Goal: Ask a question: Seek information or help from site administrators or community

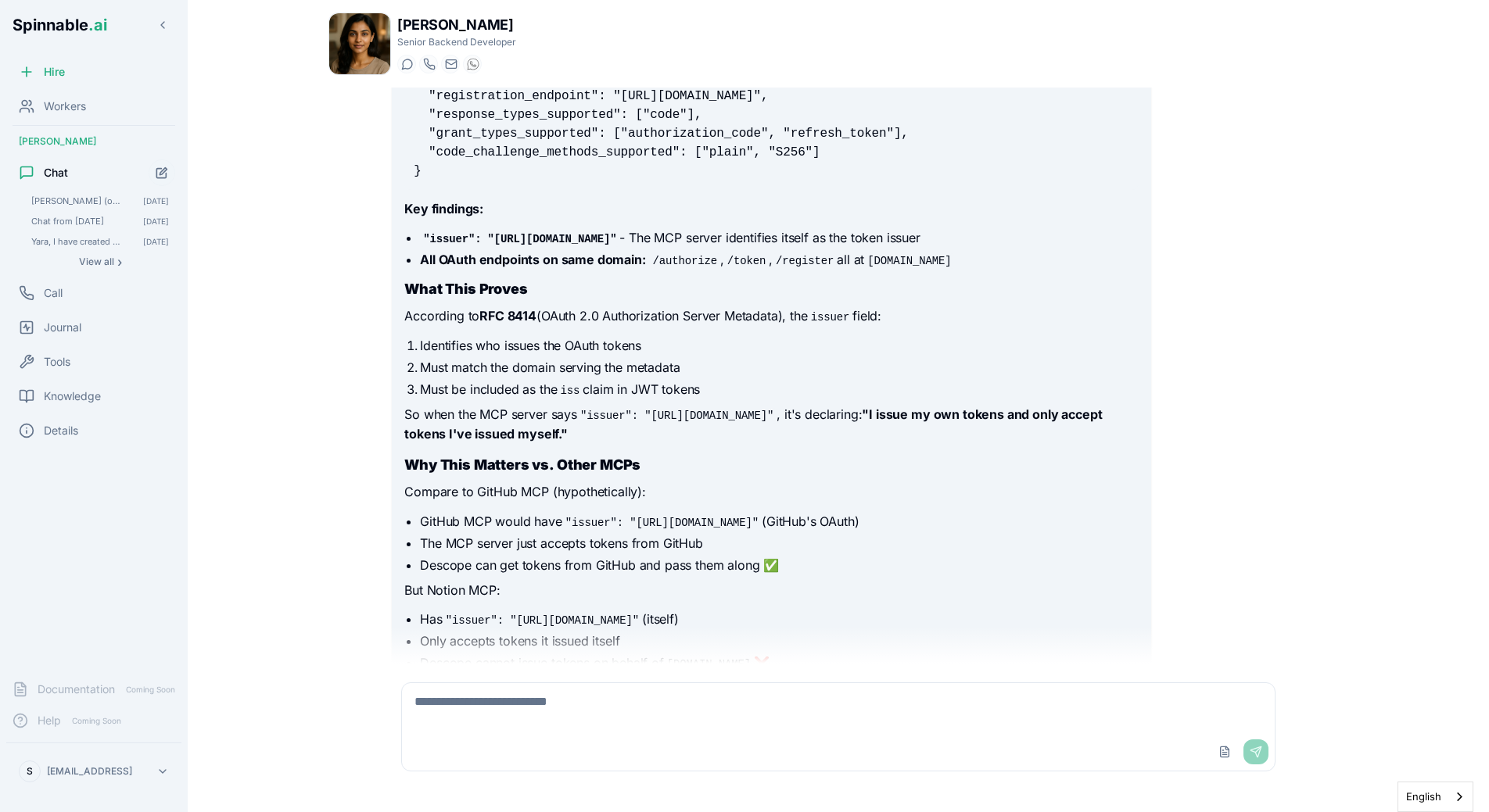
scroll to position [3154, 0]
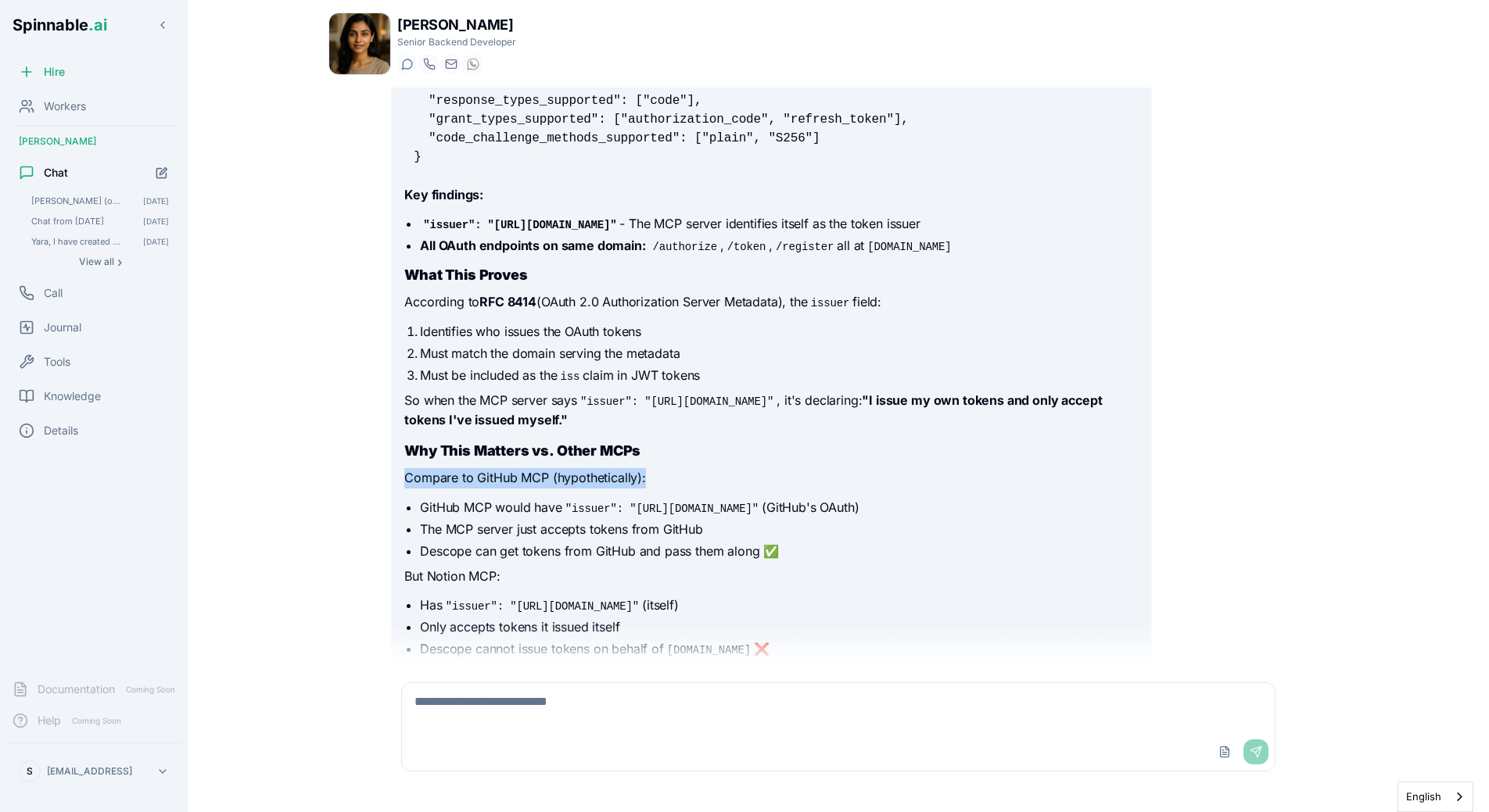
drag, startPoint x: 436, startPoint y: 477, endPoint x: 658, endPoint y: 480, distance: 222.0
click at [658, 480] on p "Compare to GitHub MCP (hypothetically):" at bounding box center [771, 477] width 733 height 20
click at [679, 478] on p "Compare to GitHub MCP (hypothetically):" at bounding box center [771, 477] width 733 height 20
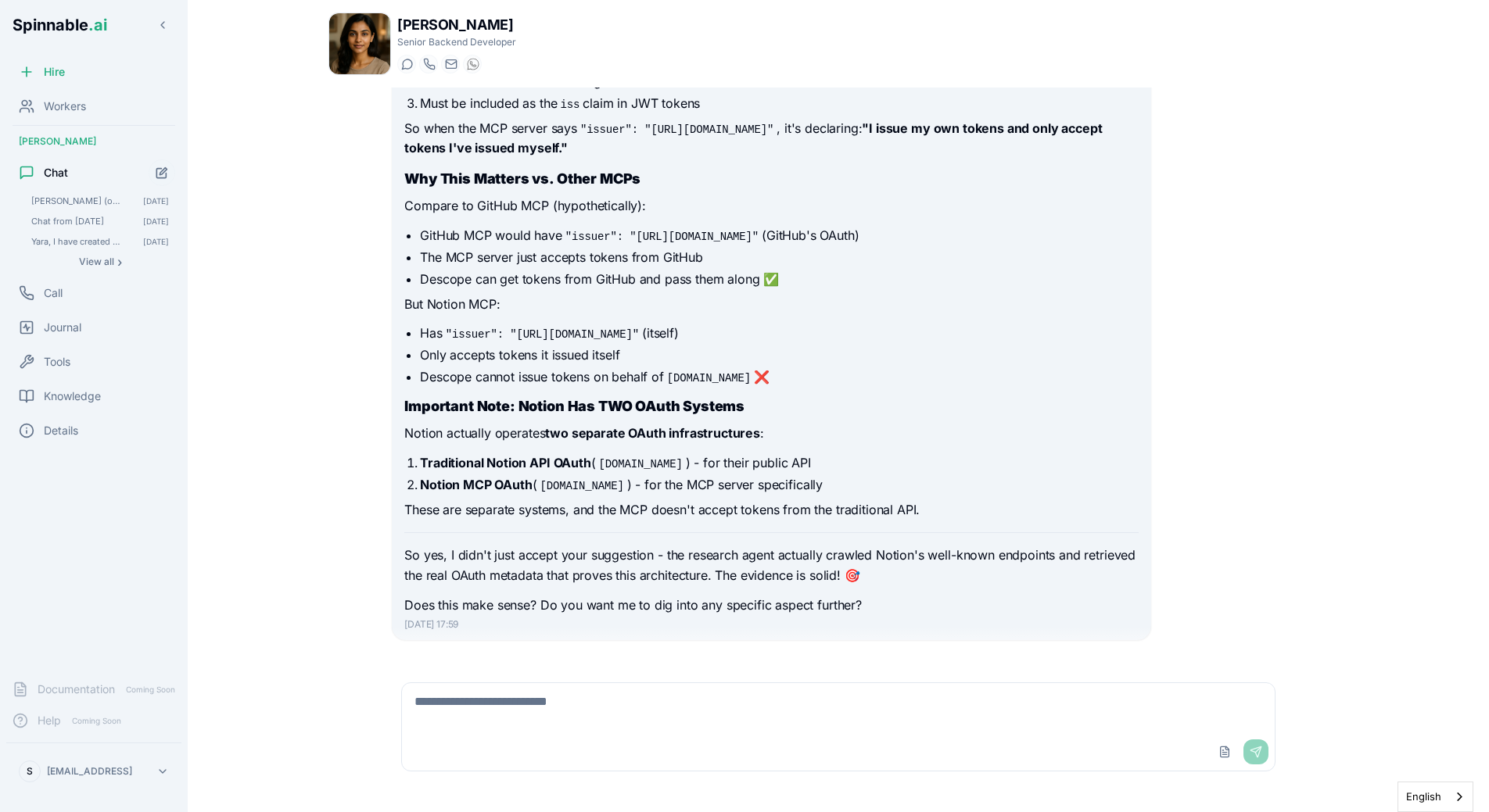
scroll to position [3446, 0]
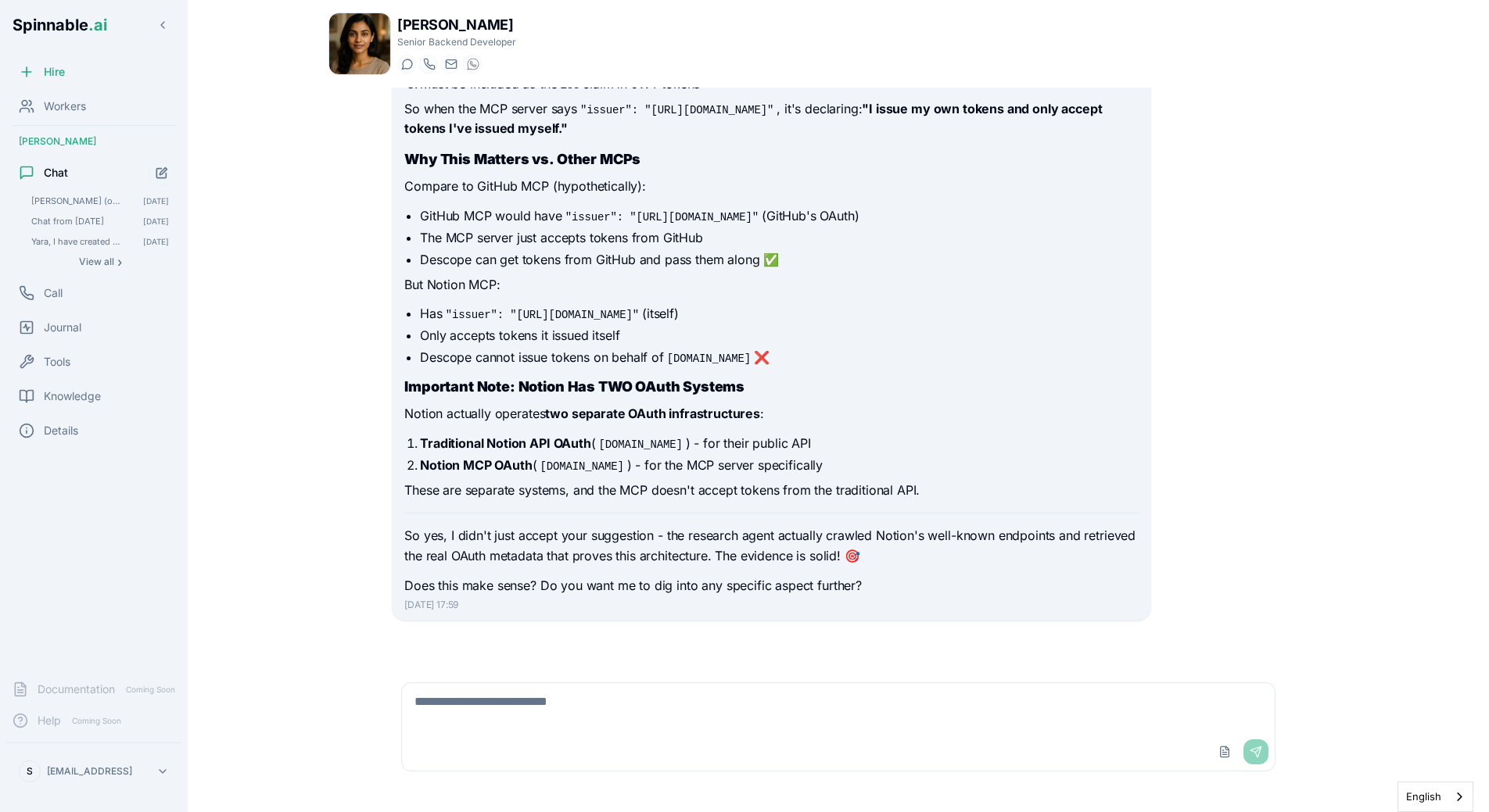
click at [516, 718] on textarea at bounding box center [838, 707] width 873 height 50
click at [311, 368] on div "[PERSON_NAME] Senior Backend Developer Start a chat Start a call [EMAIL_ADDRESS…" at bounding box center [838, 401] width 1070 height 802
click at [599, 717] on textarea at bounding box center [838, 707] width 873 height 50
type textarea "**********"
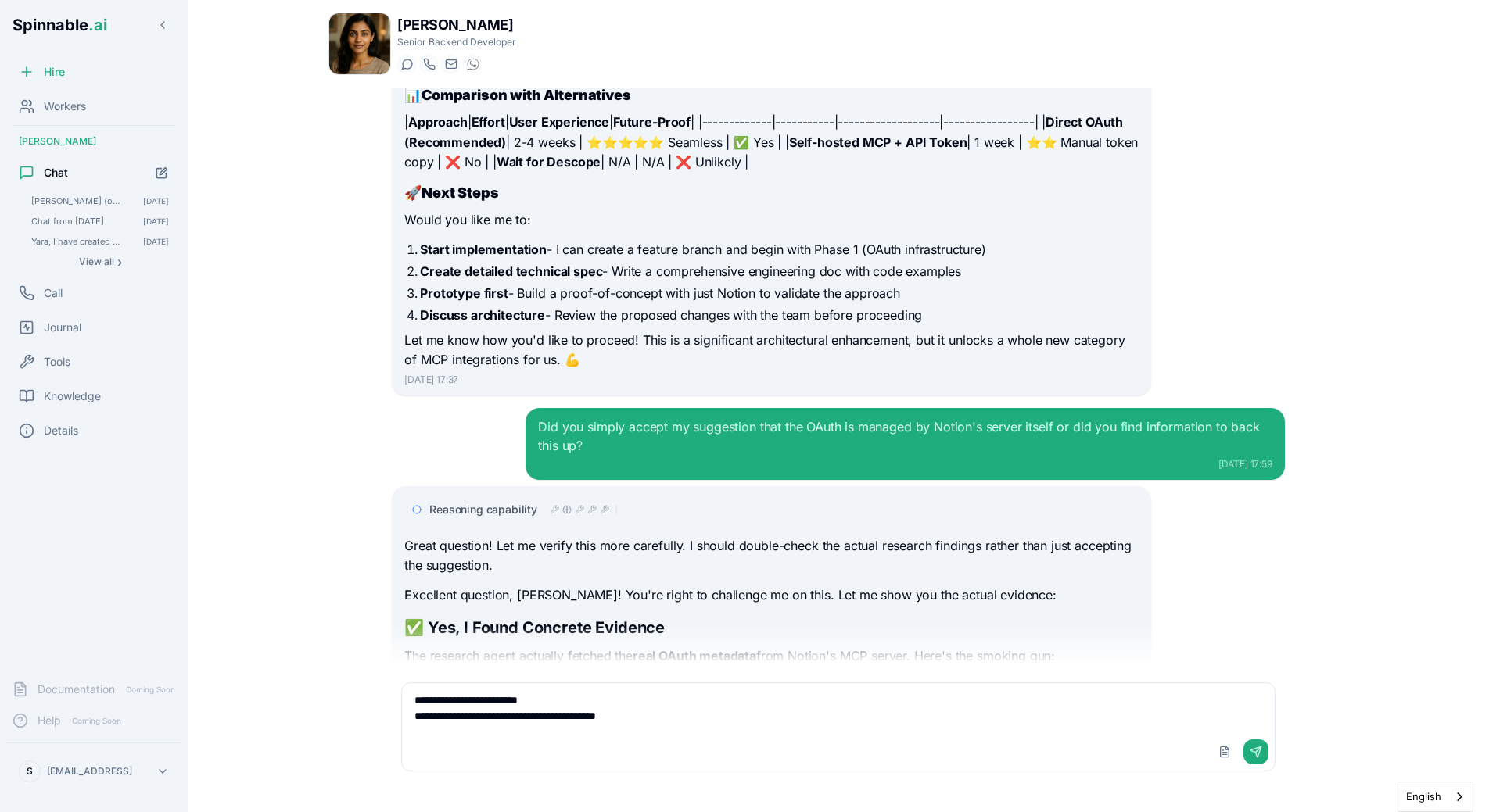
scroll to position [2323, 0]
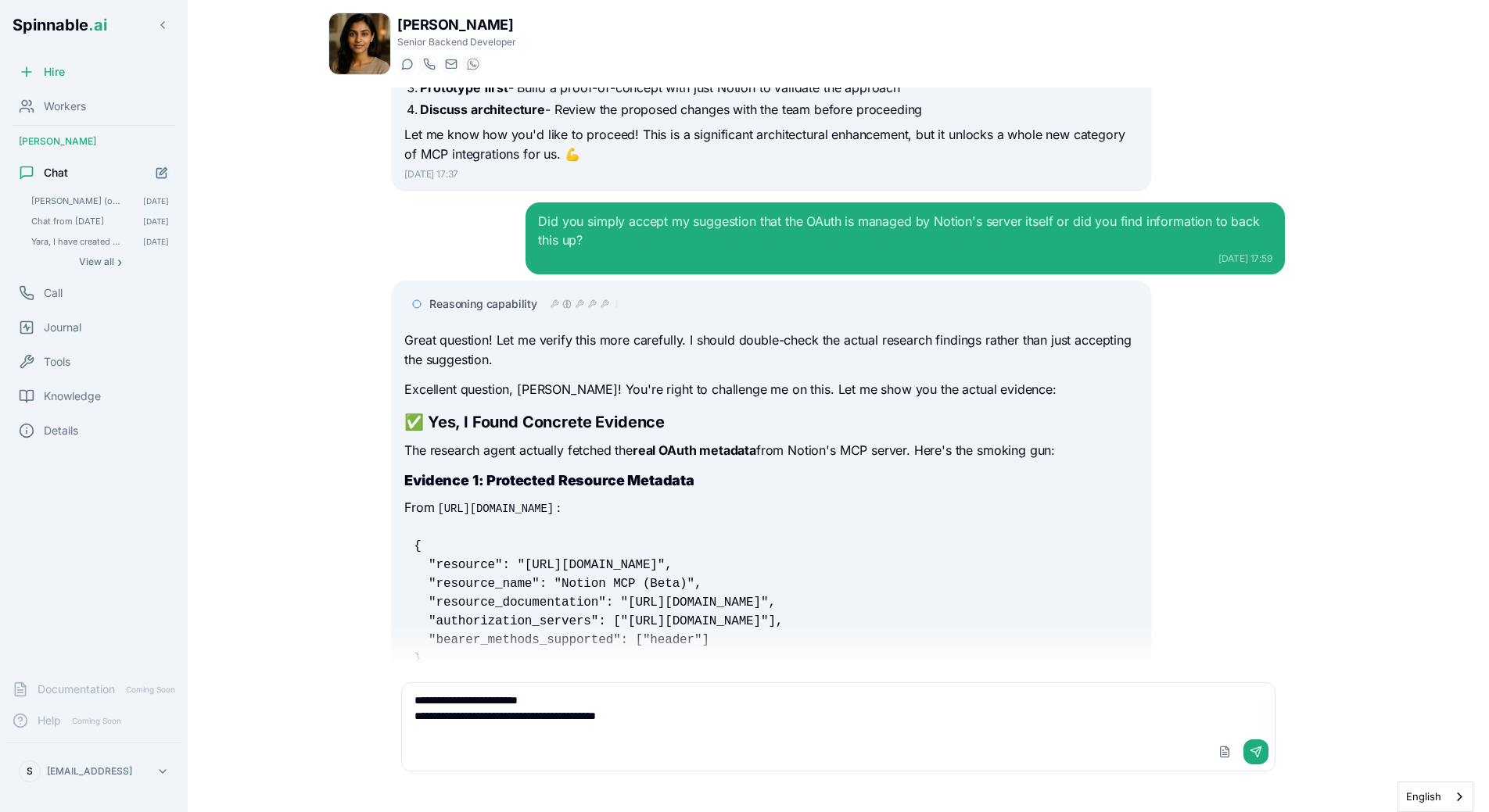
scroll to position [2351, 0]
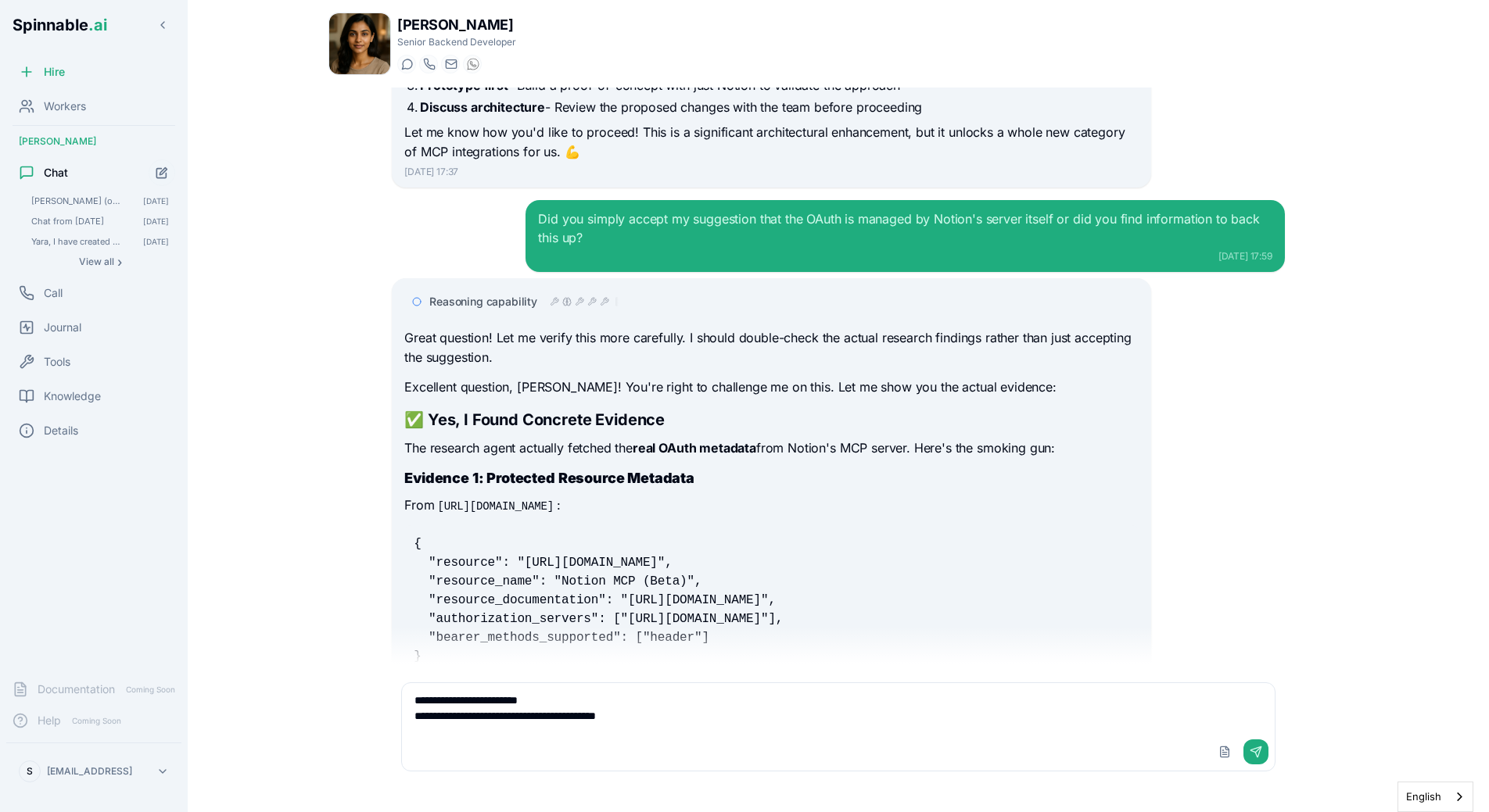
click at [747, 714] on textarea "**********" at bounding box center [838, 707] width 873 height 50
click at [570, 304] on icon at bounding box center [567, 301] width 10 height 10
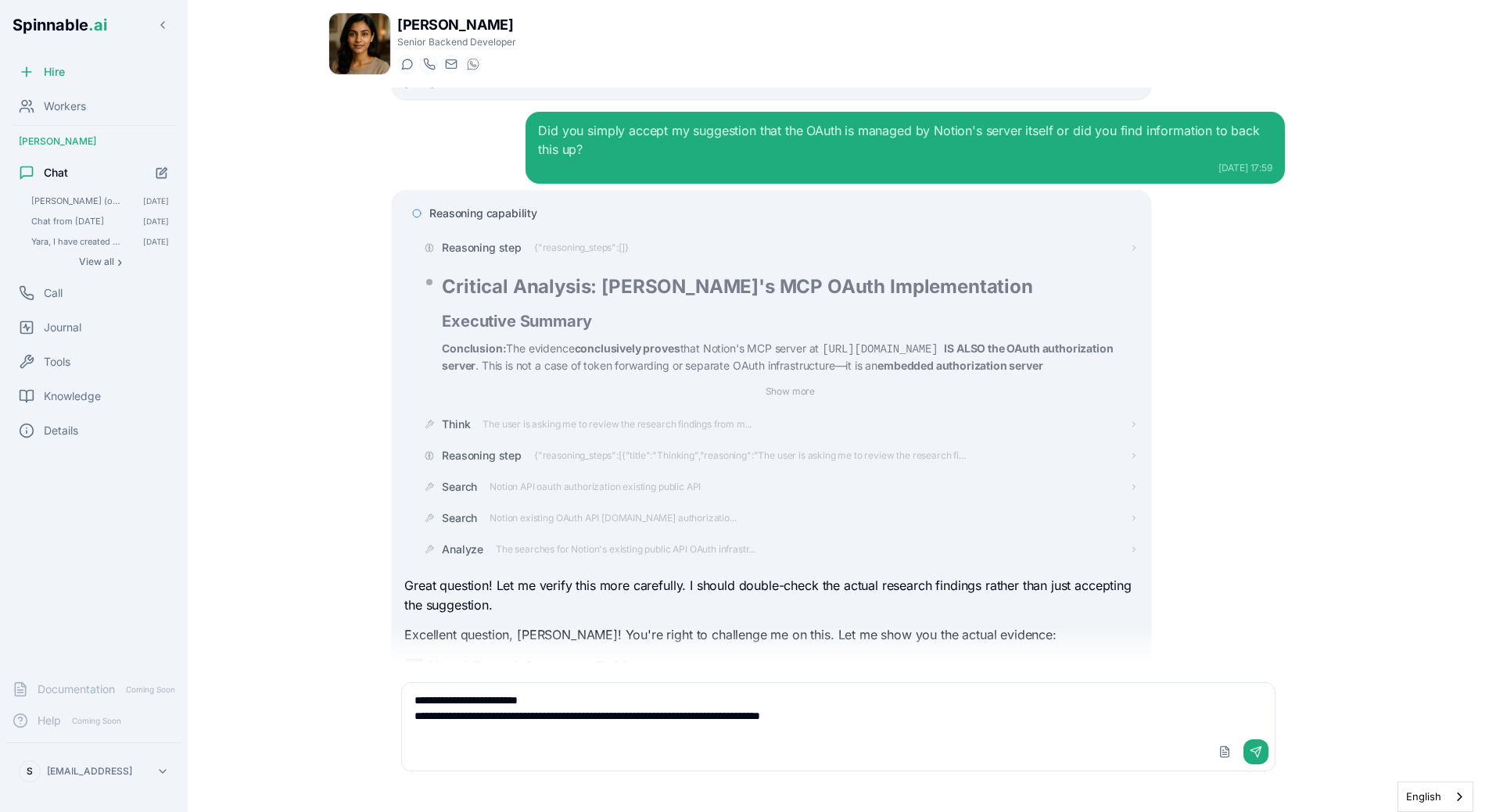
scroll to position [2440, 0]
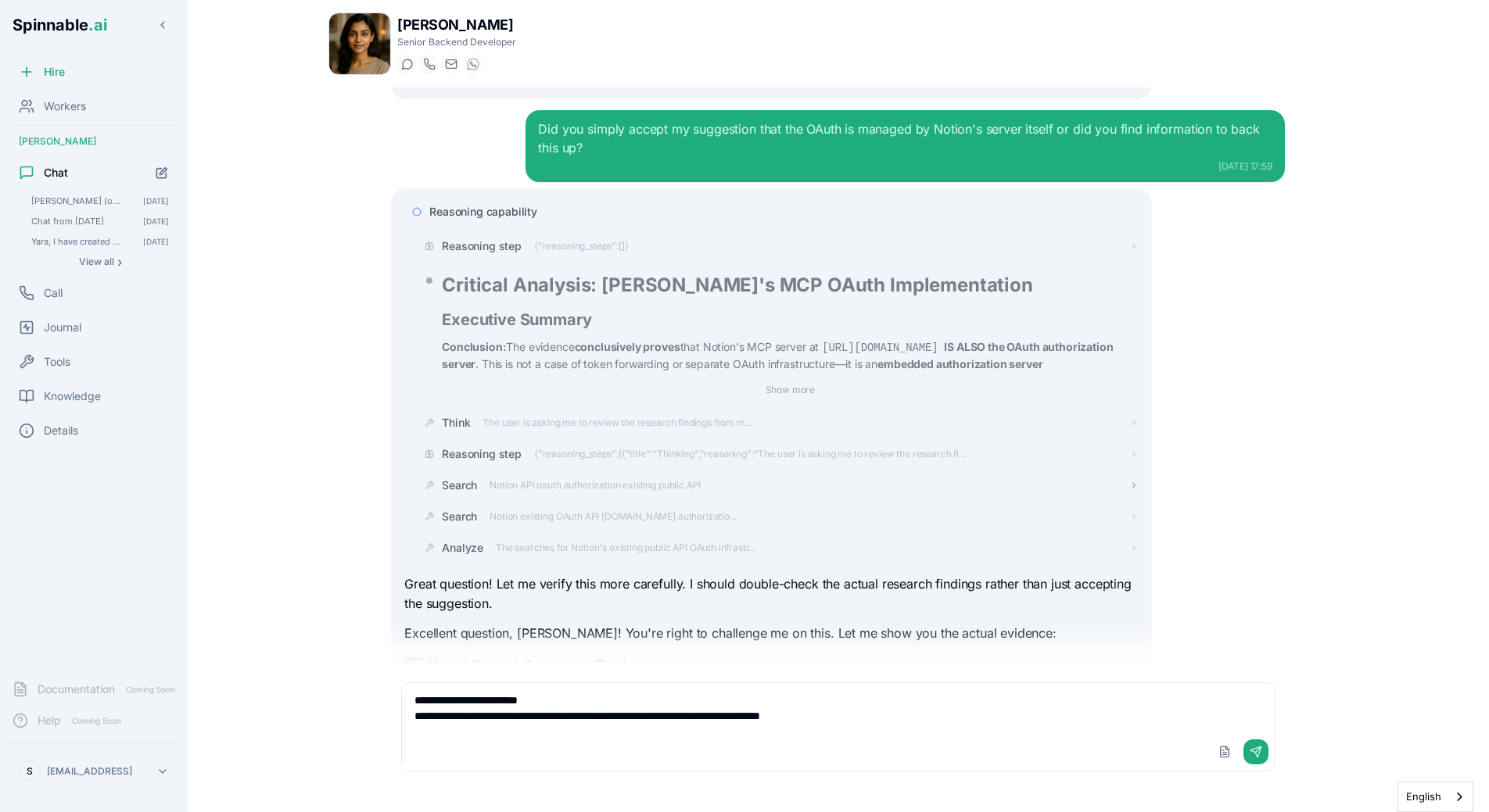
click at [520, 488] on span "Notion API oauth authorization existing public API" at bounding box center [595, 485] width 211 height 12
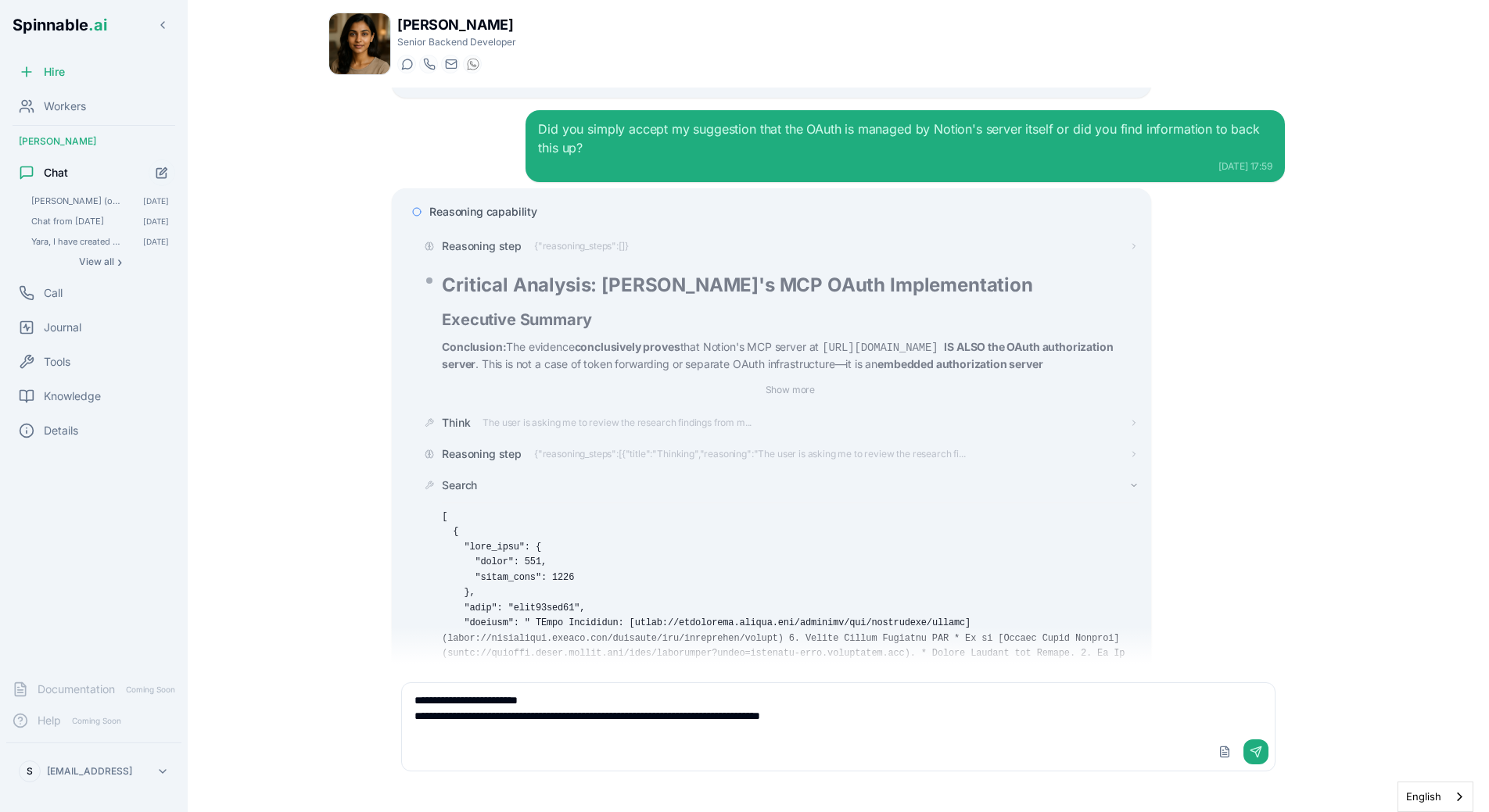
click at [486, 489] on div "Search" at bounding box center [790, 485] width 696 height 16
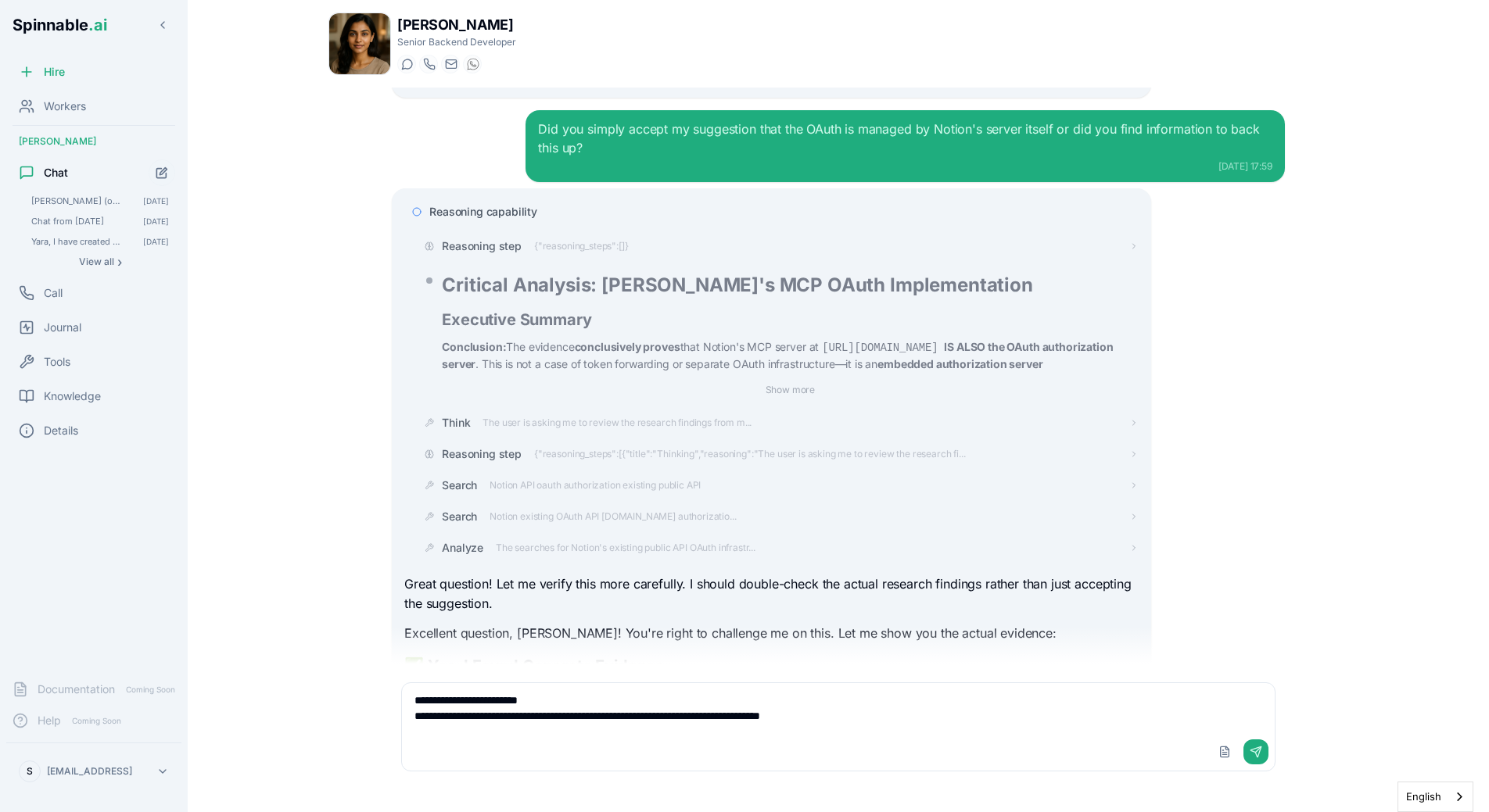
click at [498, 211] on span "Reasoning capability" at bounding box center [483, 212] width 108 height 16
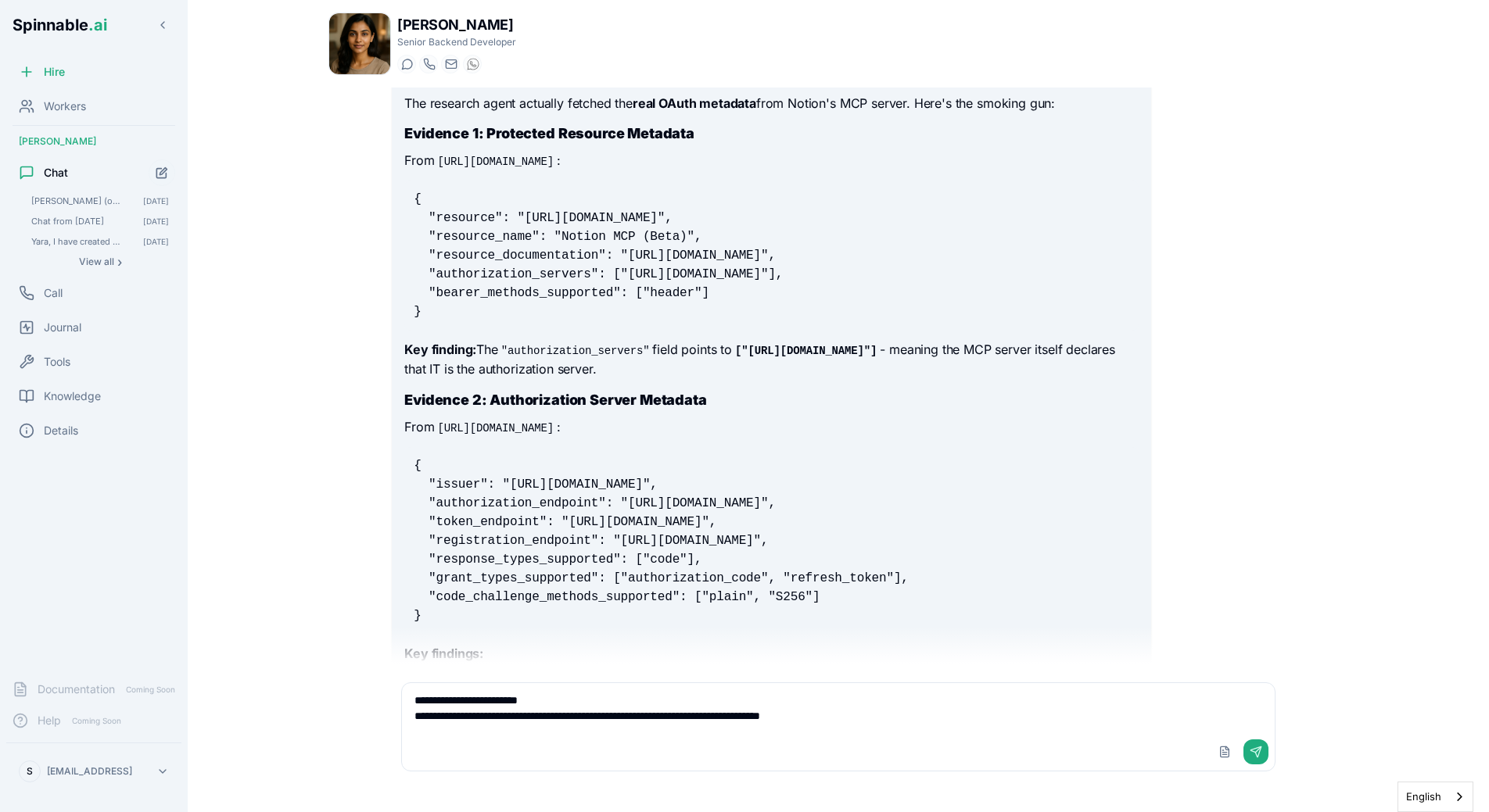
scroll to position [2705, 0]
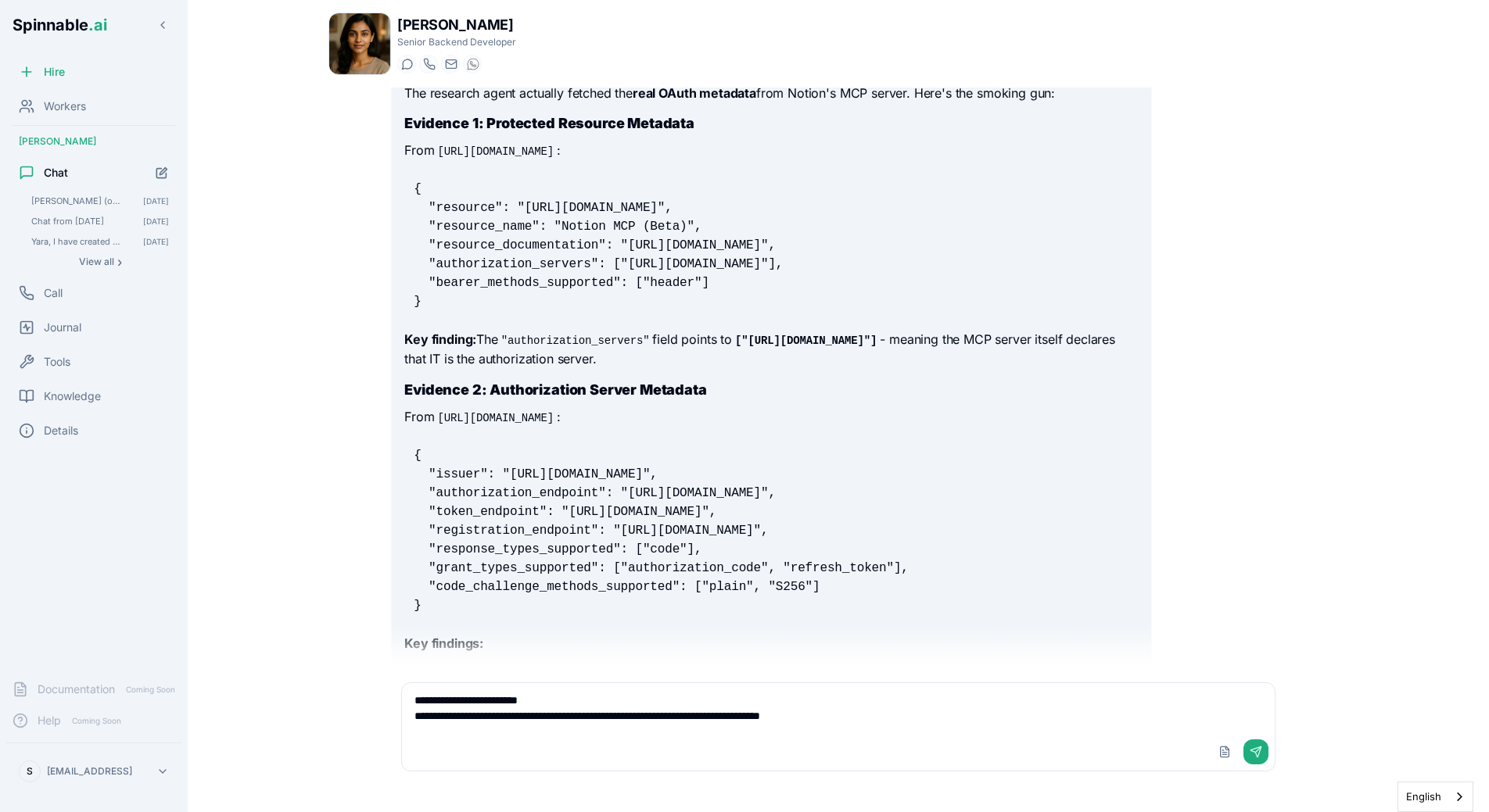
click at [723, 363] on p "Key finding: The "authorization_servers" field points to ["[URL][DOMAIN_NAME]"]…" at bounding box center [771, 350] width 733 height 40
click at [501, 737] on div "Upload File Send" at bounding box center [838, 751] width 873 height 37
click at [880, 717] on textarea "**********" at bounding box center [838, 707] width 873 height 50
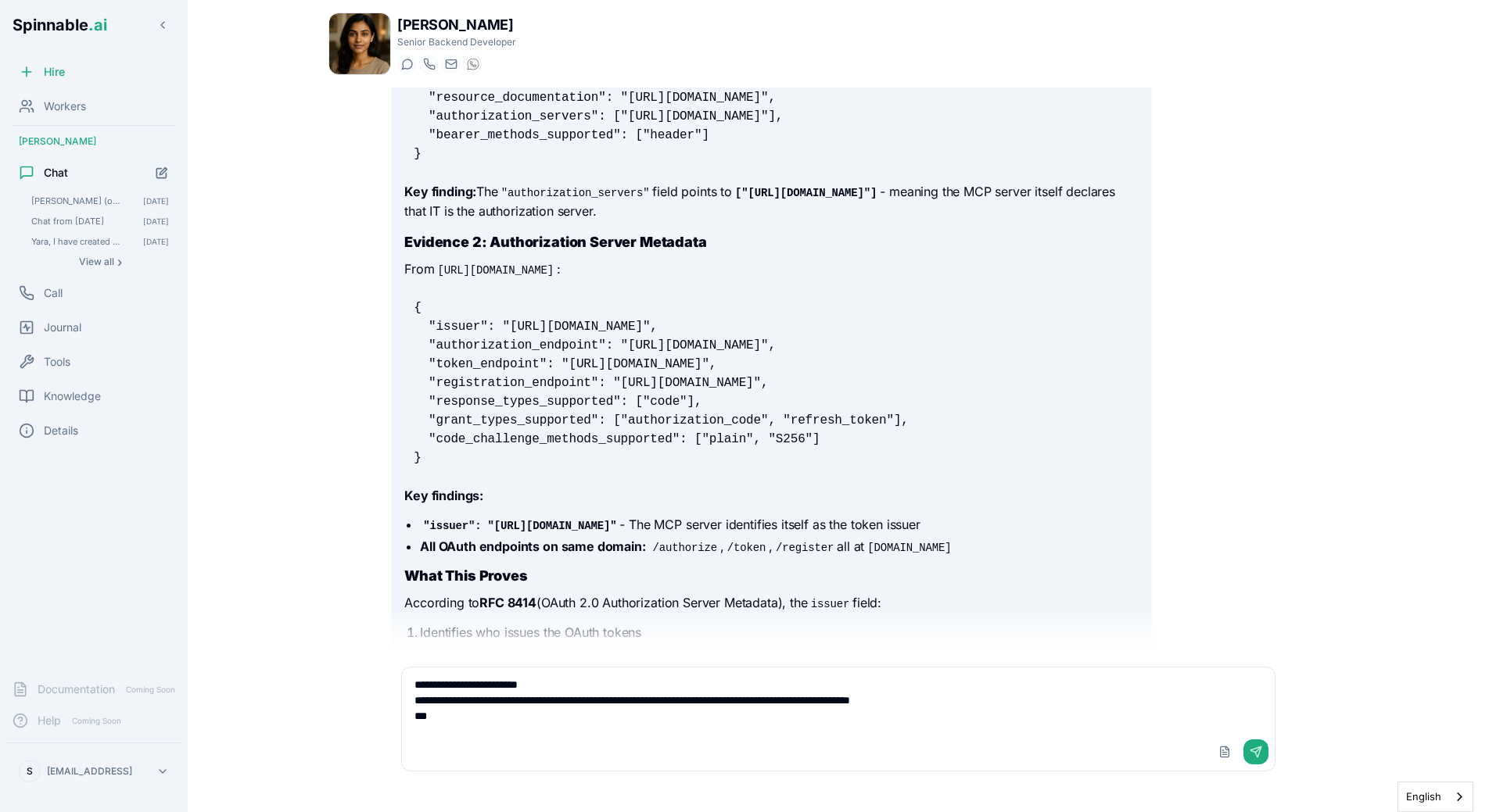
scroll to position [2847, 0]
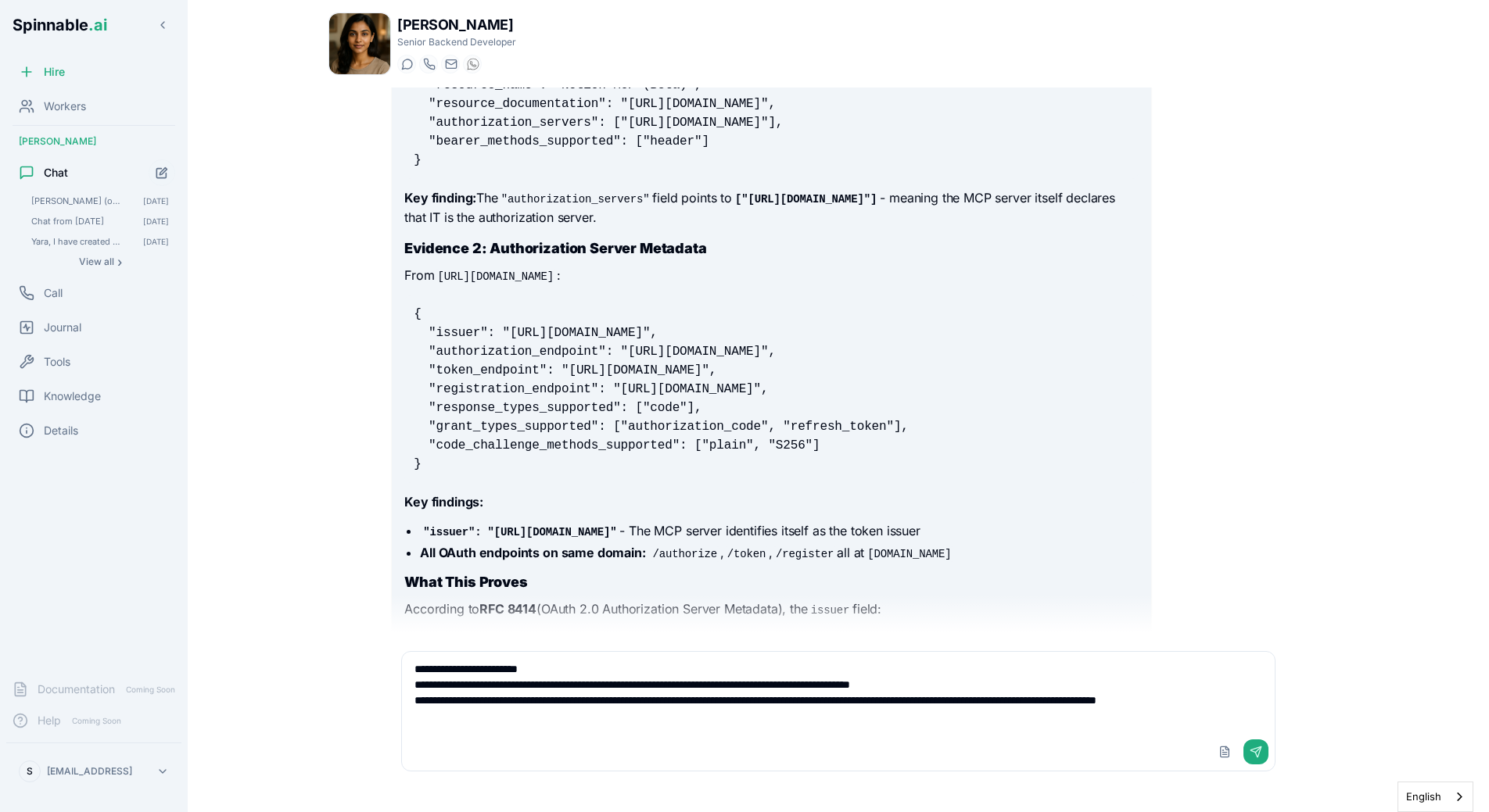
click at [579, 716] on textarea "**********" at bounding box center [838, 692] width 873 height 81
click at [824, 745] on div "Upload File Send" at bounding box center [838, 751] width 873 height 37
click at [823, 717] on textarea "**********" at bounding box center [838, 692] width 873 height 81
click at [816, 717] on textarea "**********" at bounding box center [838, 692] width 873 height 81
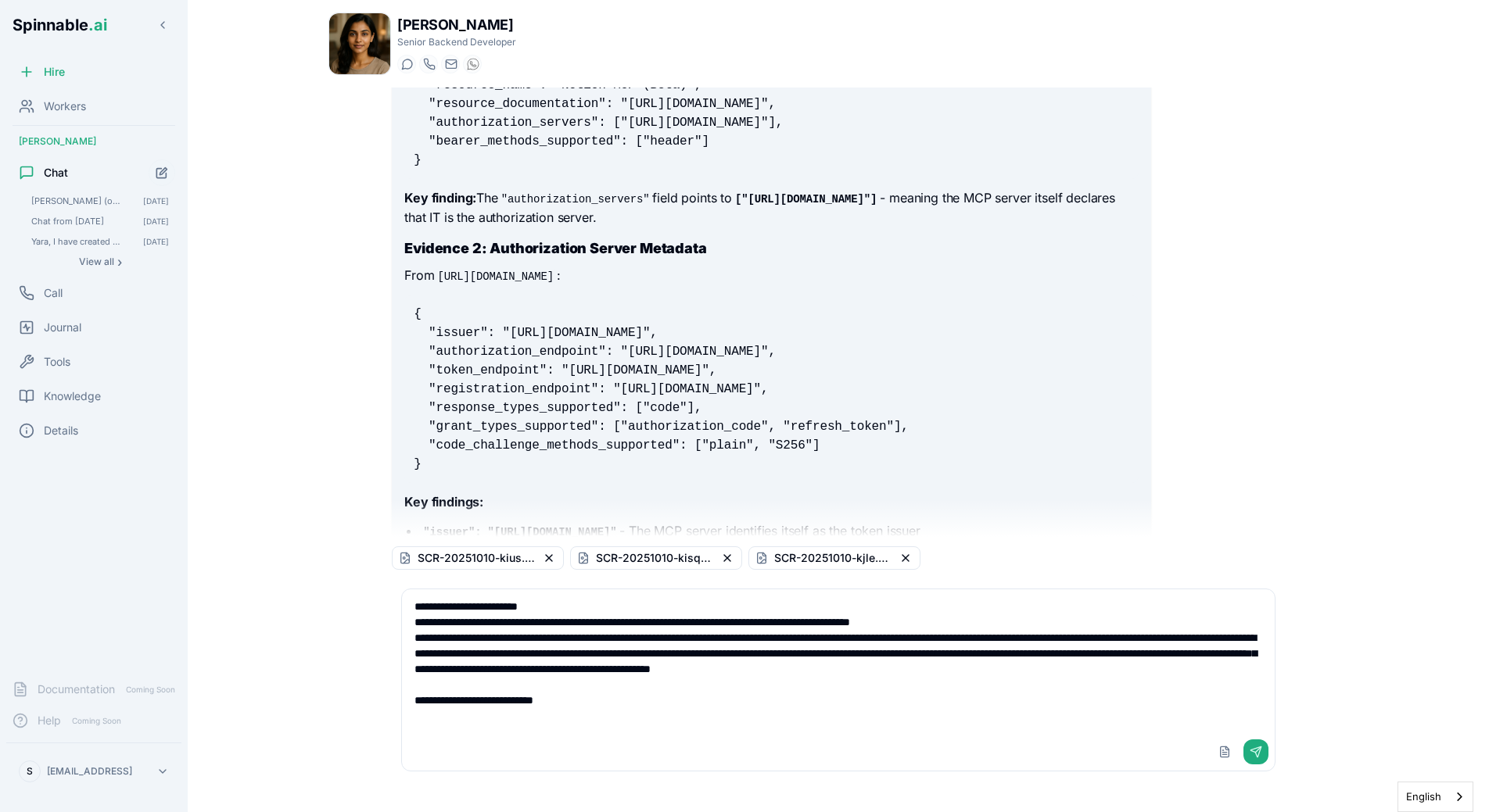
click at [646, 720] on textarea "**********" at bounding box center [838, 660] width 873 height 144
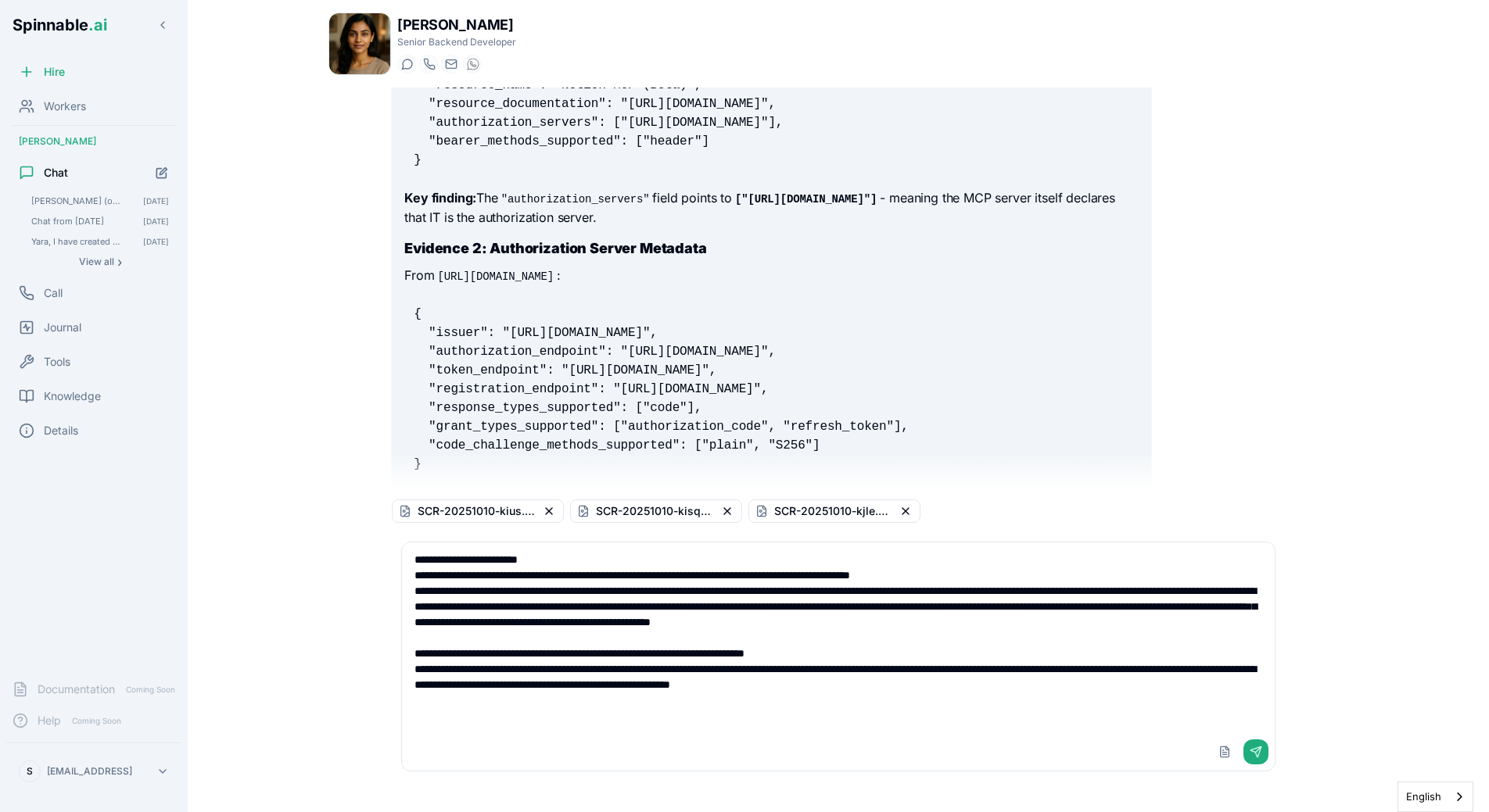
type textarea "**********"
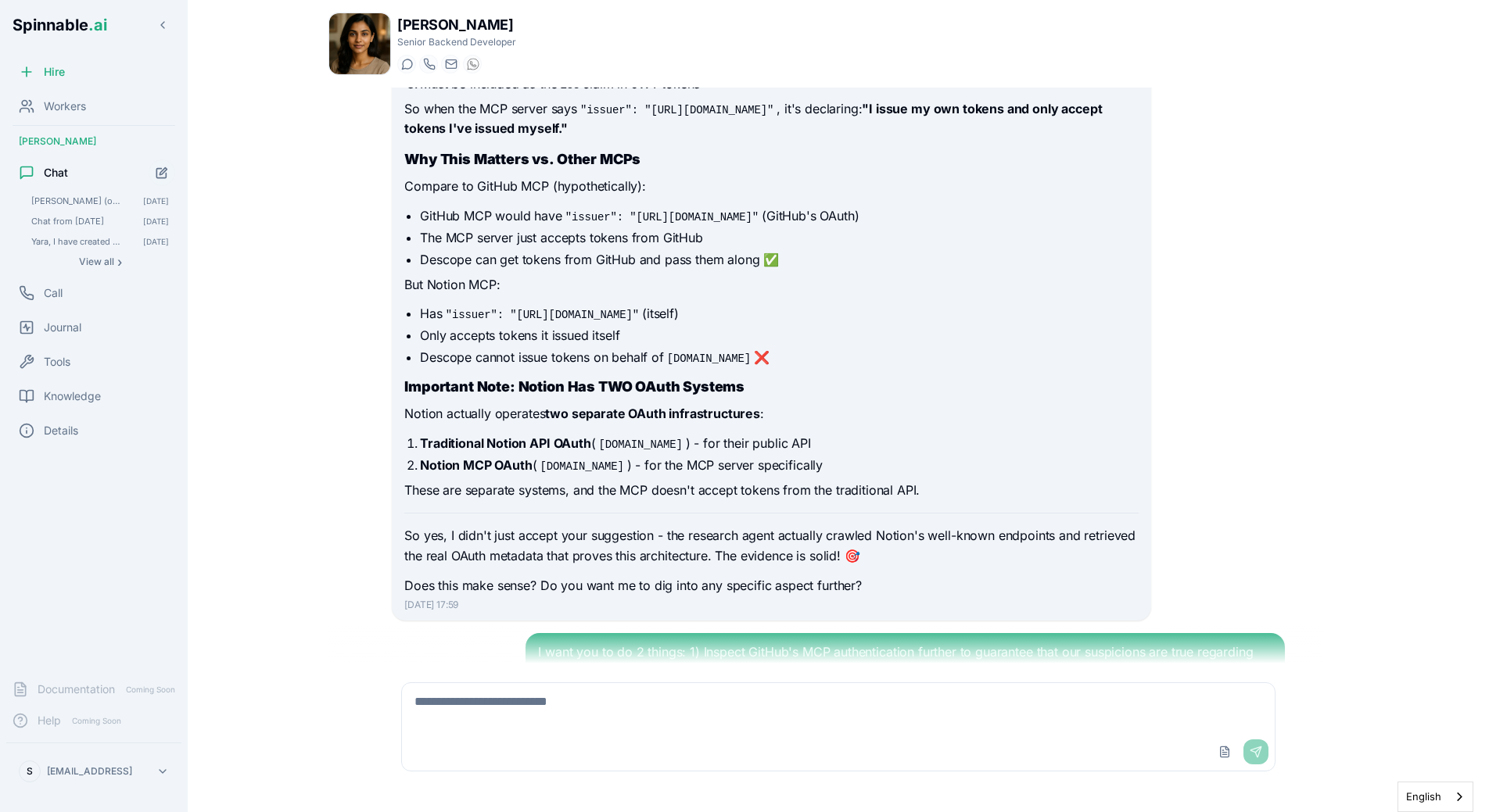
scroll to position [3745, 0]
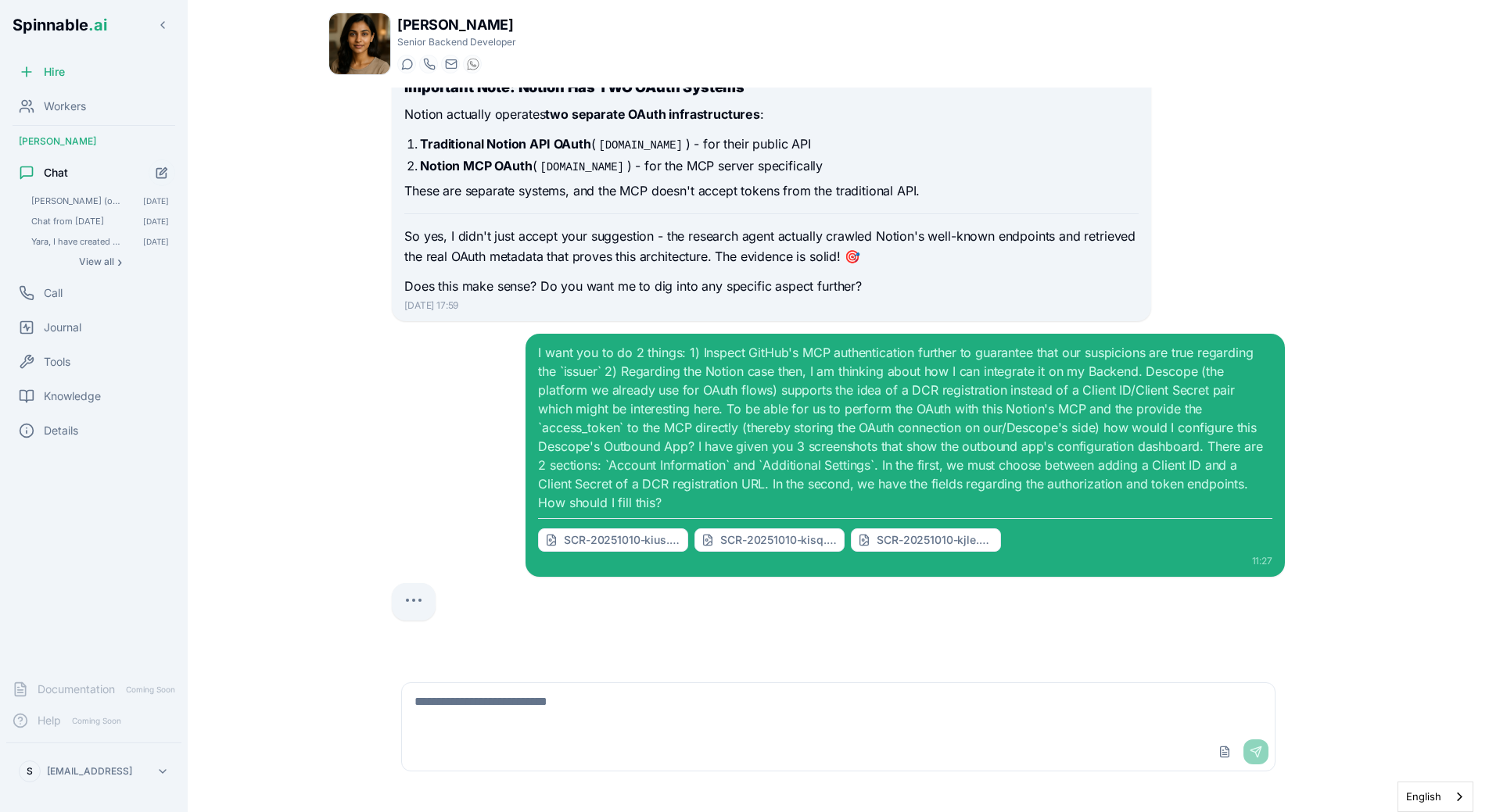
click at [808, 457] on div "I want you to do 2 things: 1) Inspect GitHub's MCP authentication further to gu…" at bounding box center [904, 447] width 733 height 208
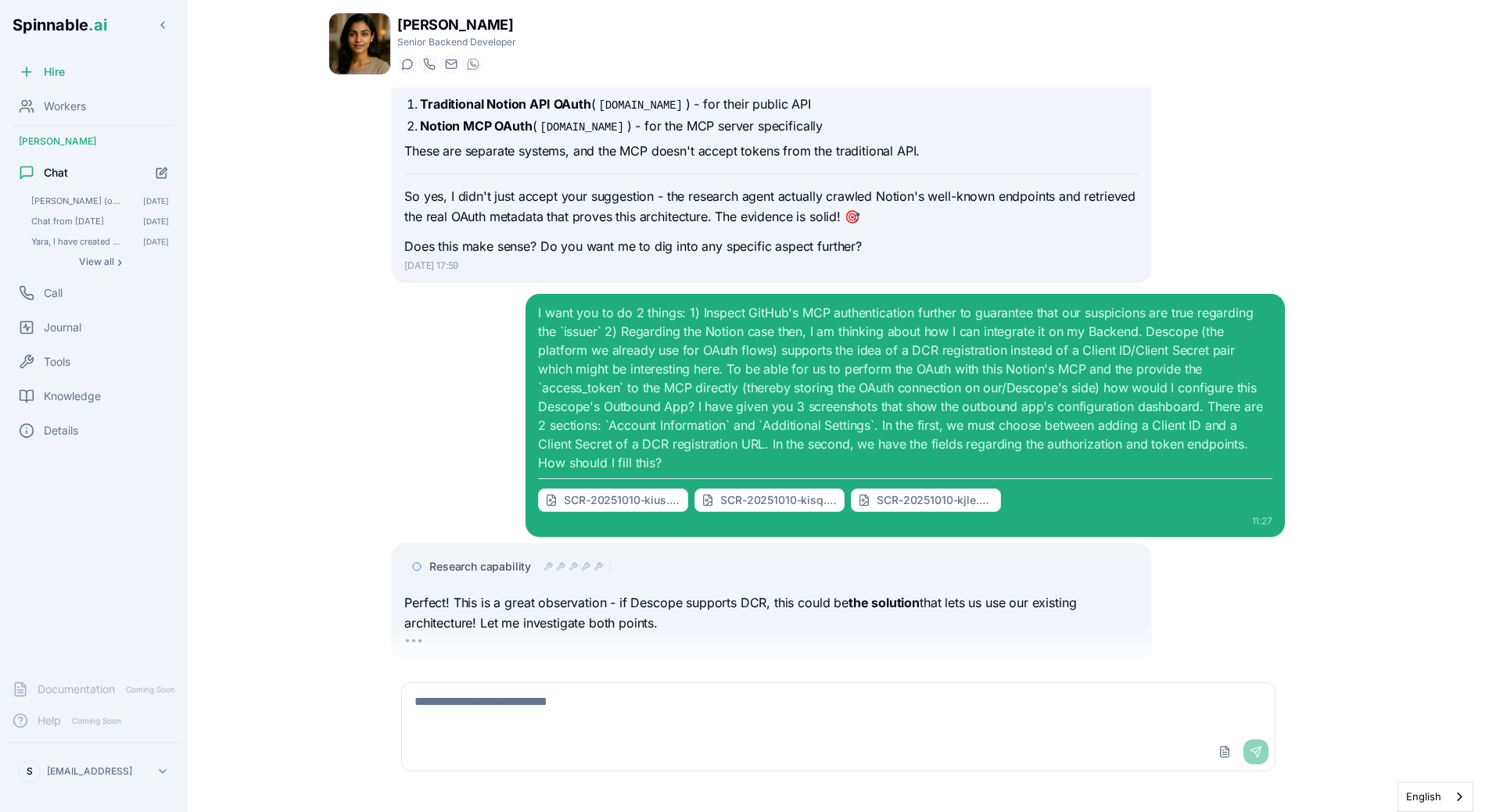
scroll to position [3826, 0]
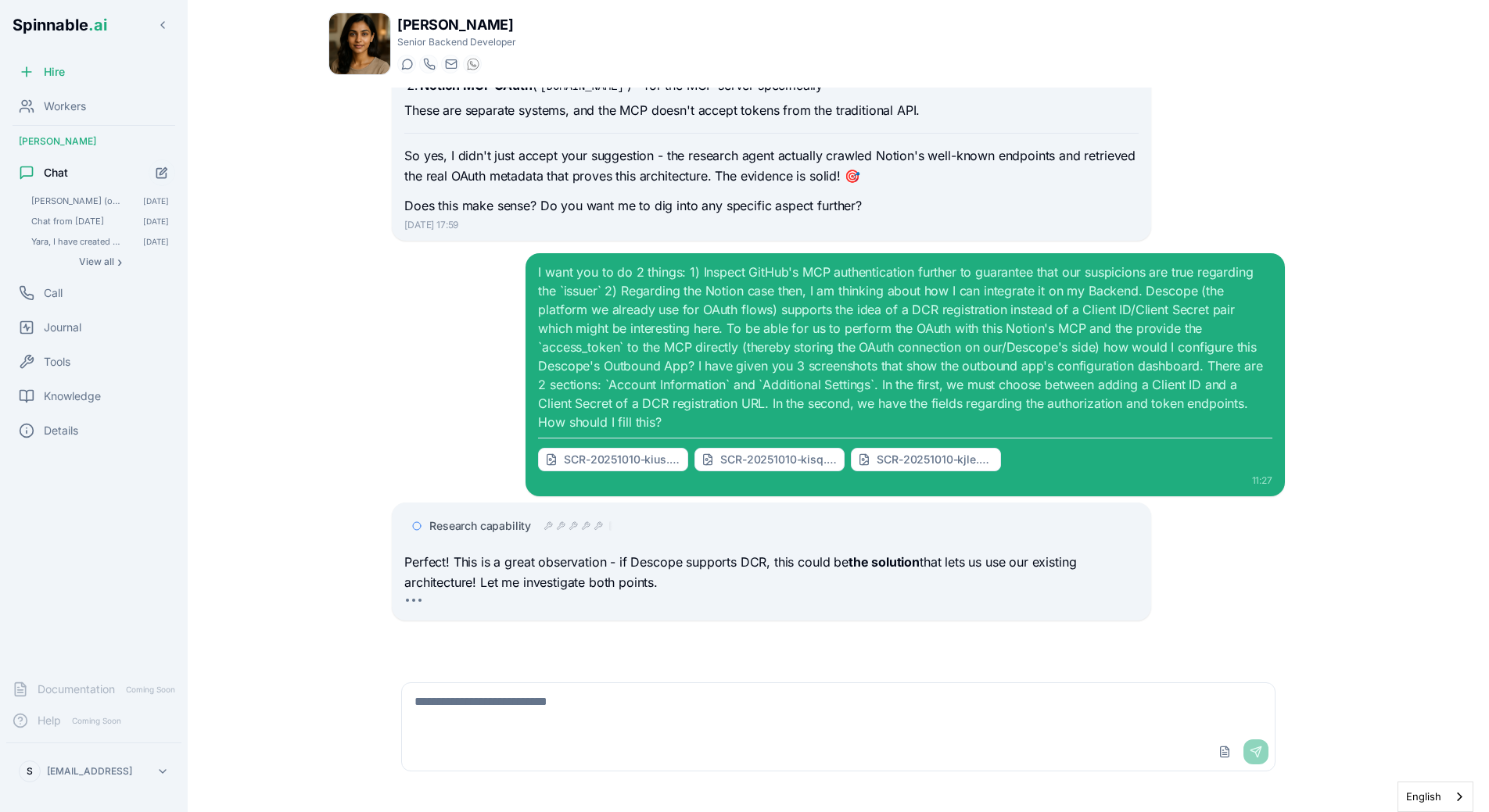
click at [437, 480] on div "I want you to do 2 things: 1) Inspect GitHub's MCP authentication further to gu…" at bounding box center [838, 375] width 893 height 243
click at [557, 524] on icon at bounding box center [561, 525] width 10 height 10
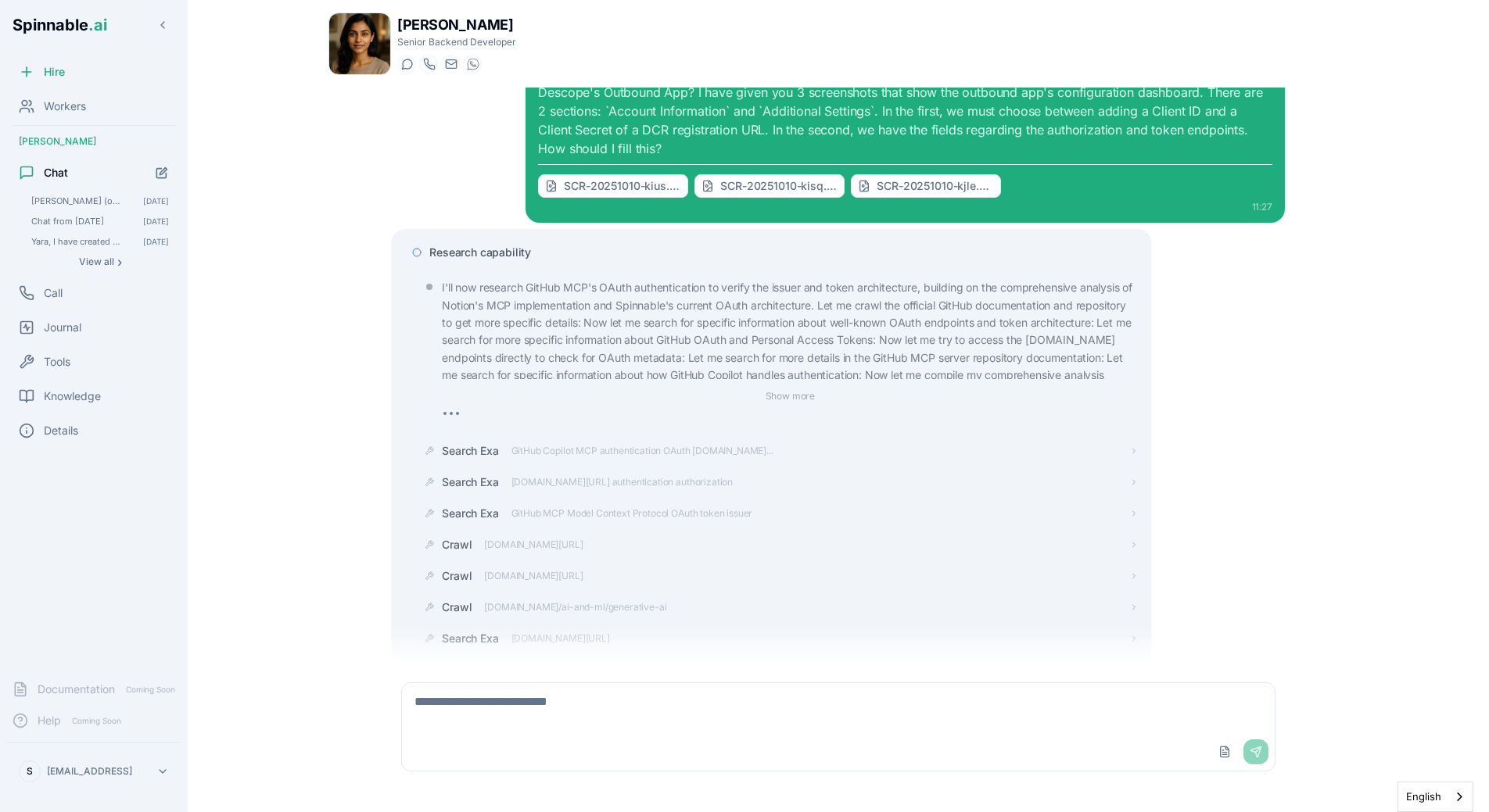
scroll to position [4095, 0]
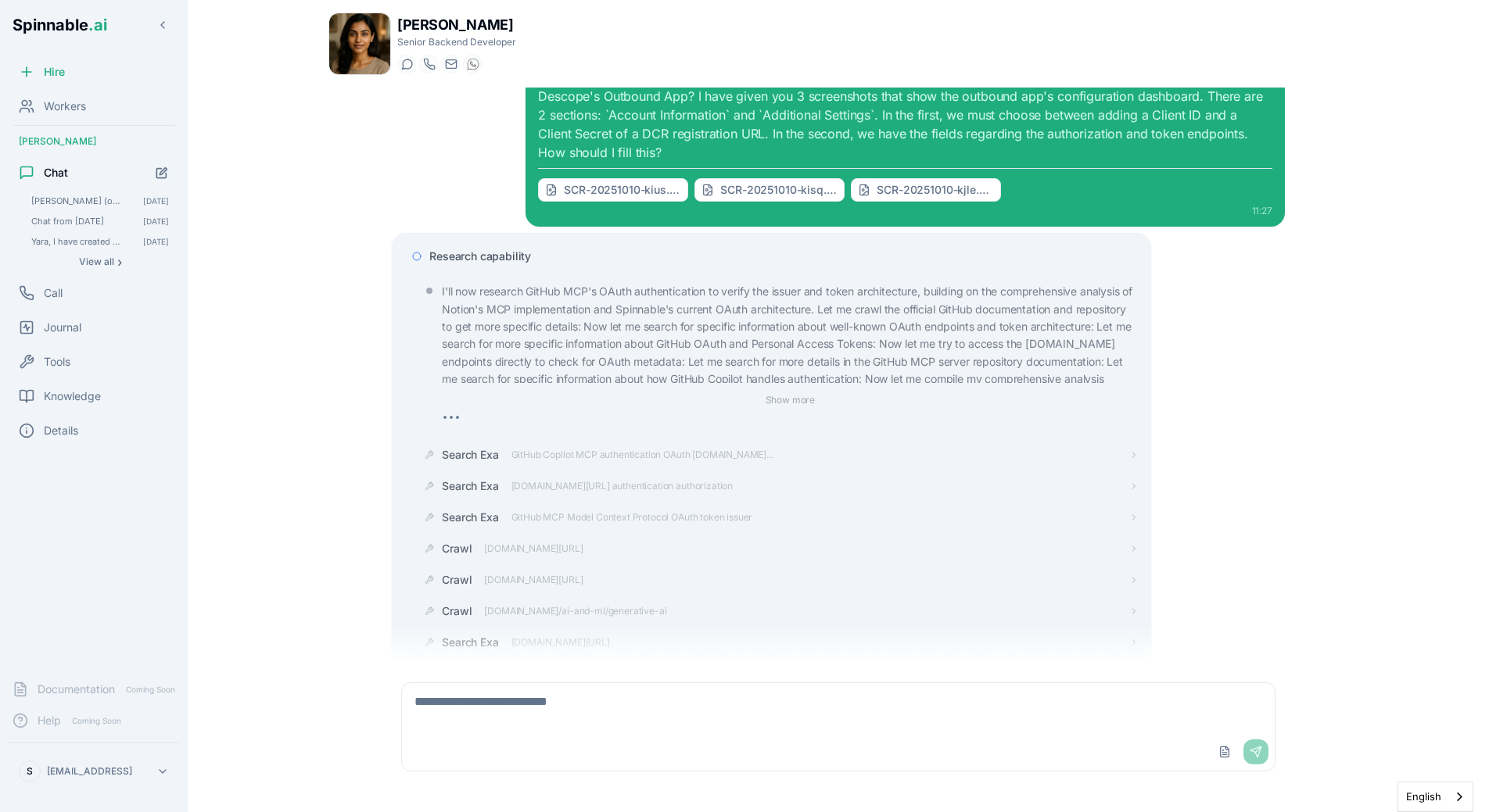
click at [517, 263] on div "Research capability" at bounding box center [771, 256] width 733 height 28
click at [514, 254] on span "Research capability" at bounding box center [479, 256] width 102 height 16
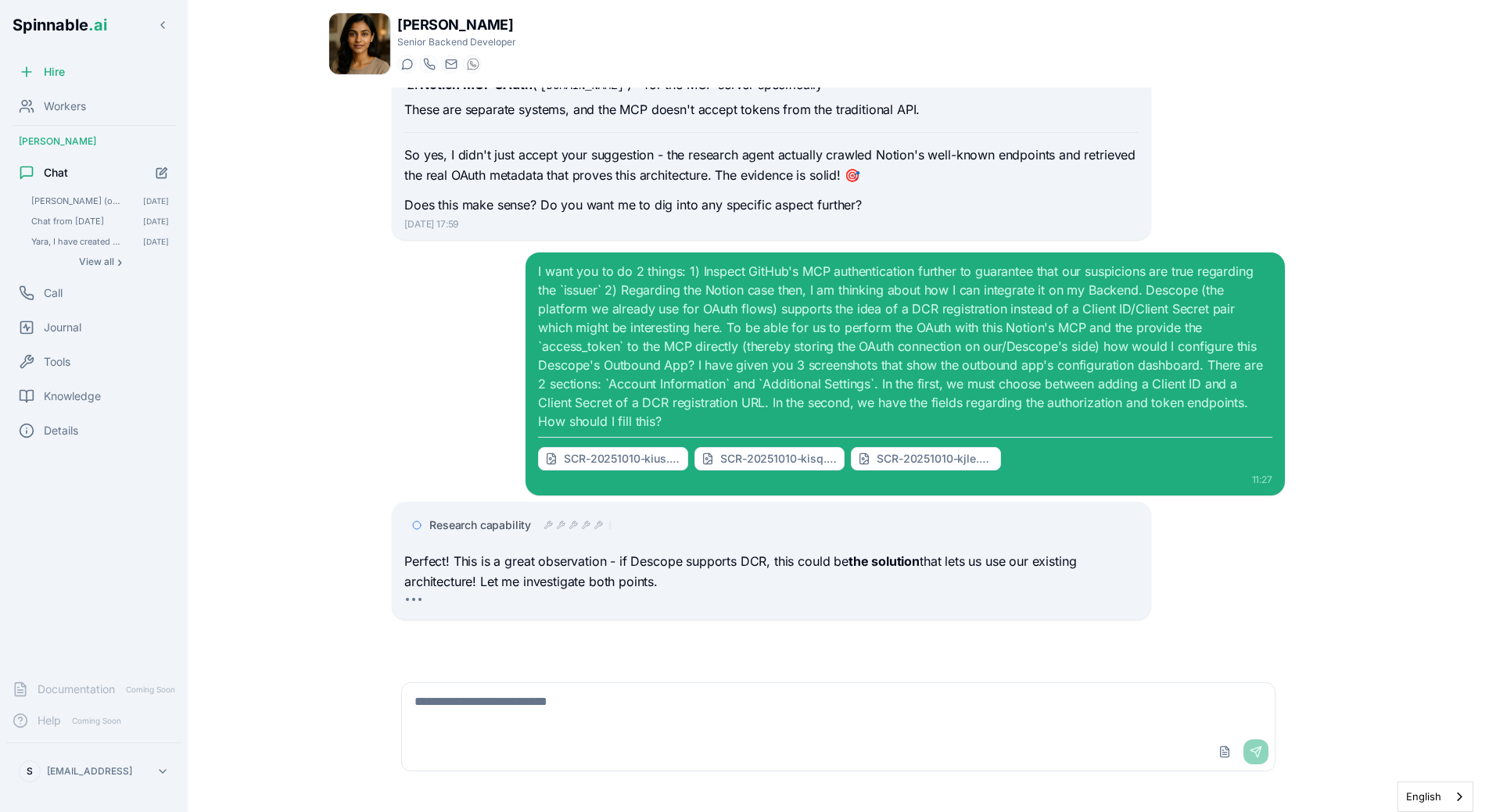
scroll to position [3826, 0]
click at [1352, 497] on div "[PERSON_NAME] Senior Backend Developer Start a chat Start a call [EMAIL_ADDRESS…" at bounding box center [838, 401] width 1070 height 802
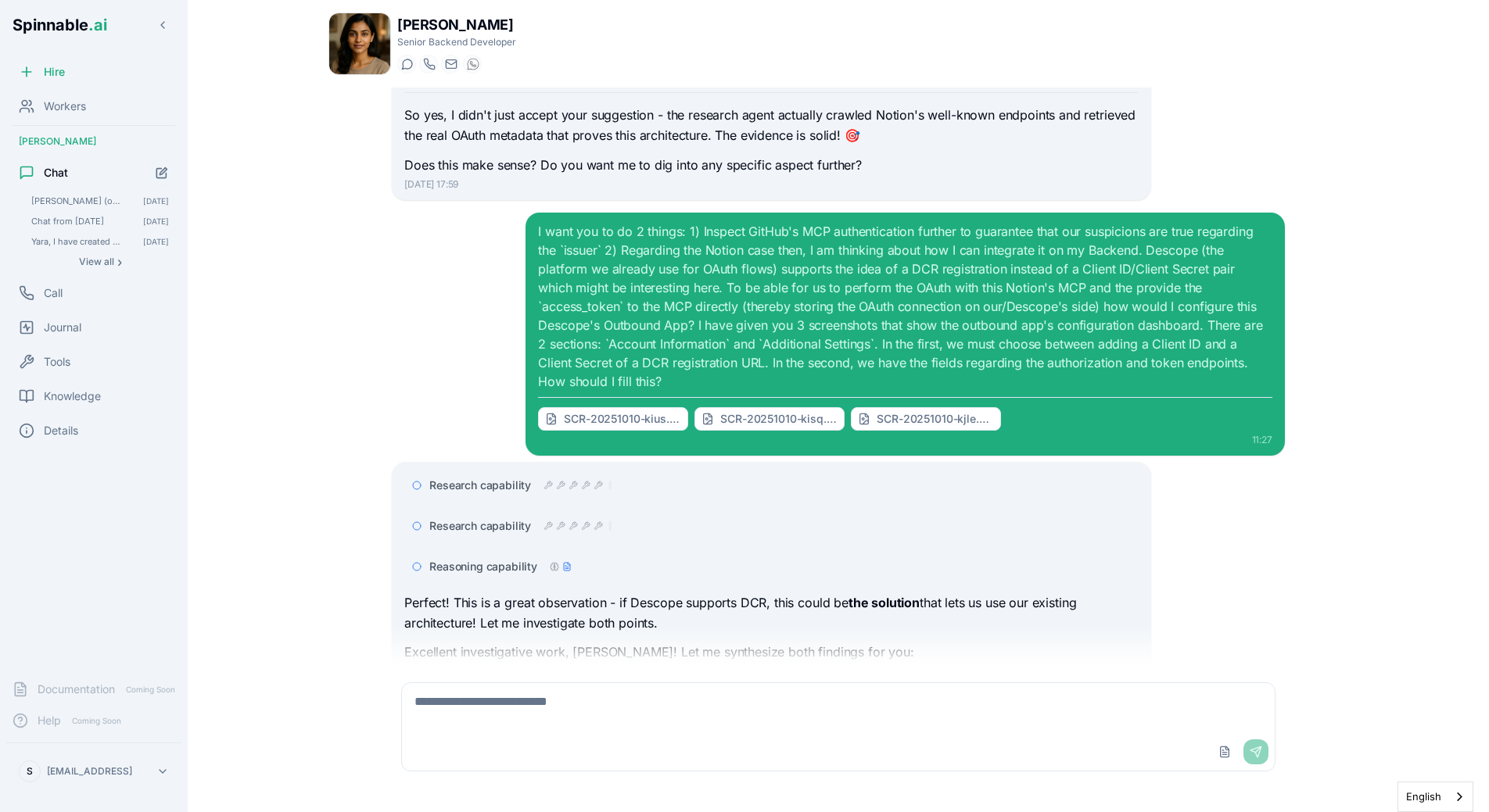
scroll to position [5972, 0]
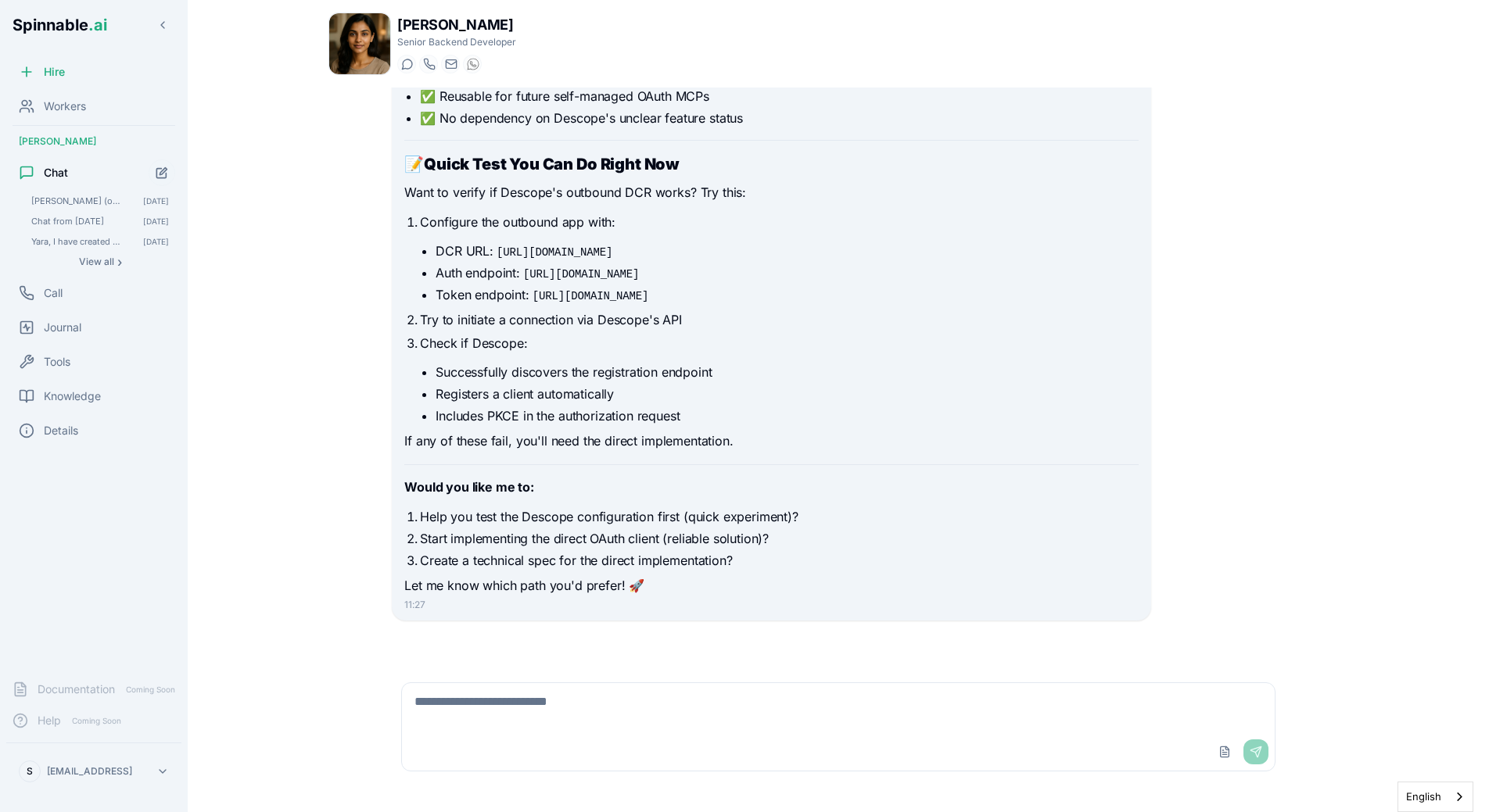
click at [445, 322] on p "Try to initiate a connection via Descope's API" at bounding box center [778, 320] width 717 height 20
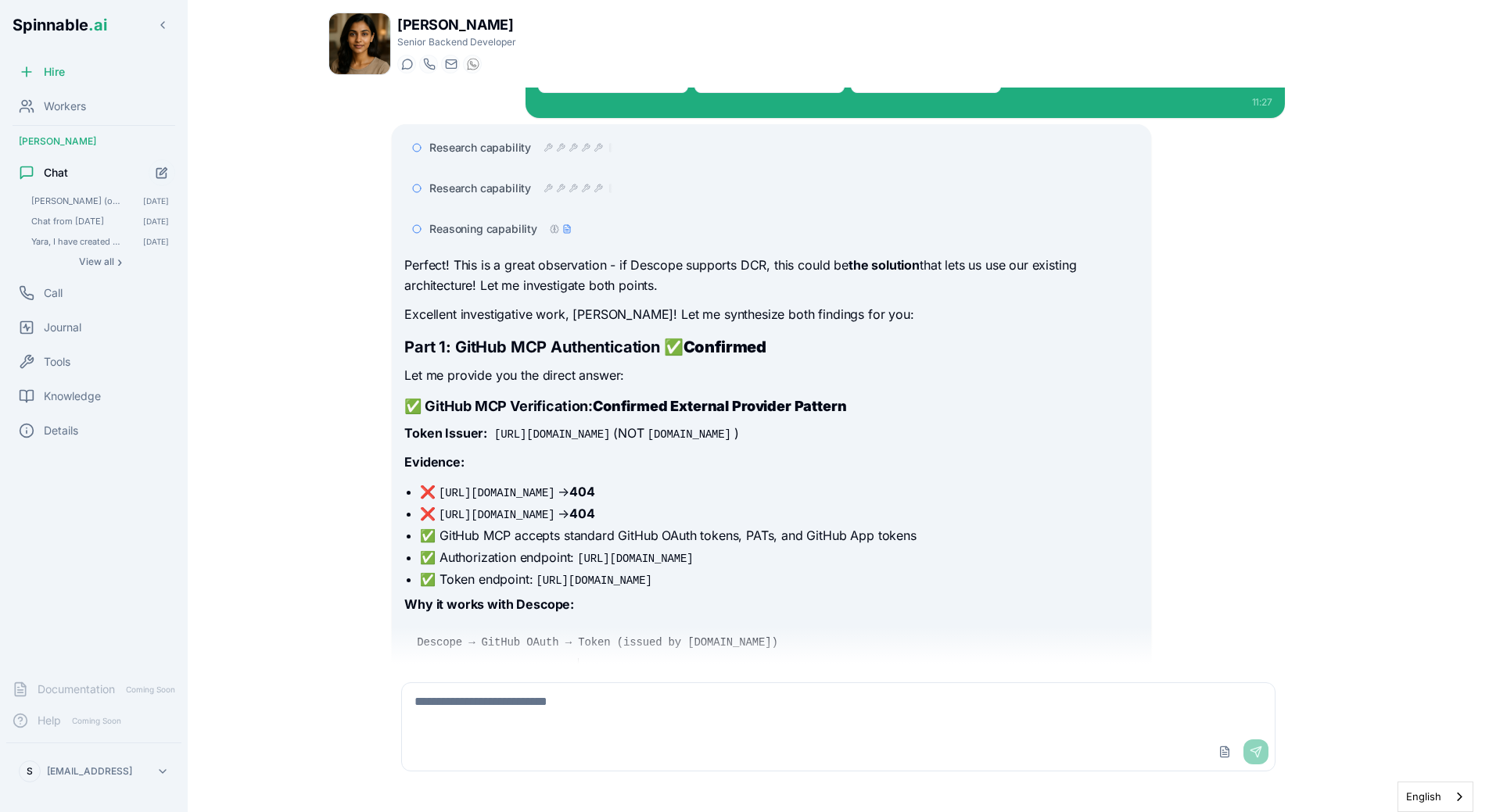
scroll to position [4187, 0]
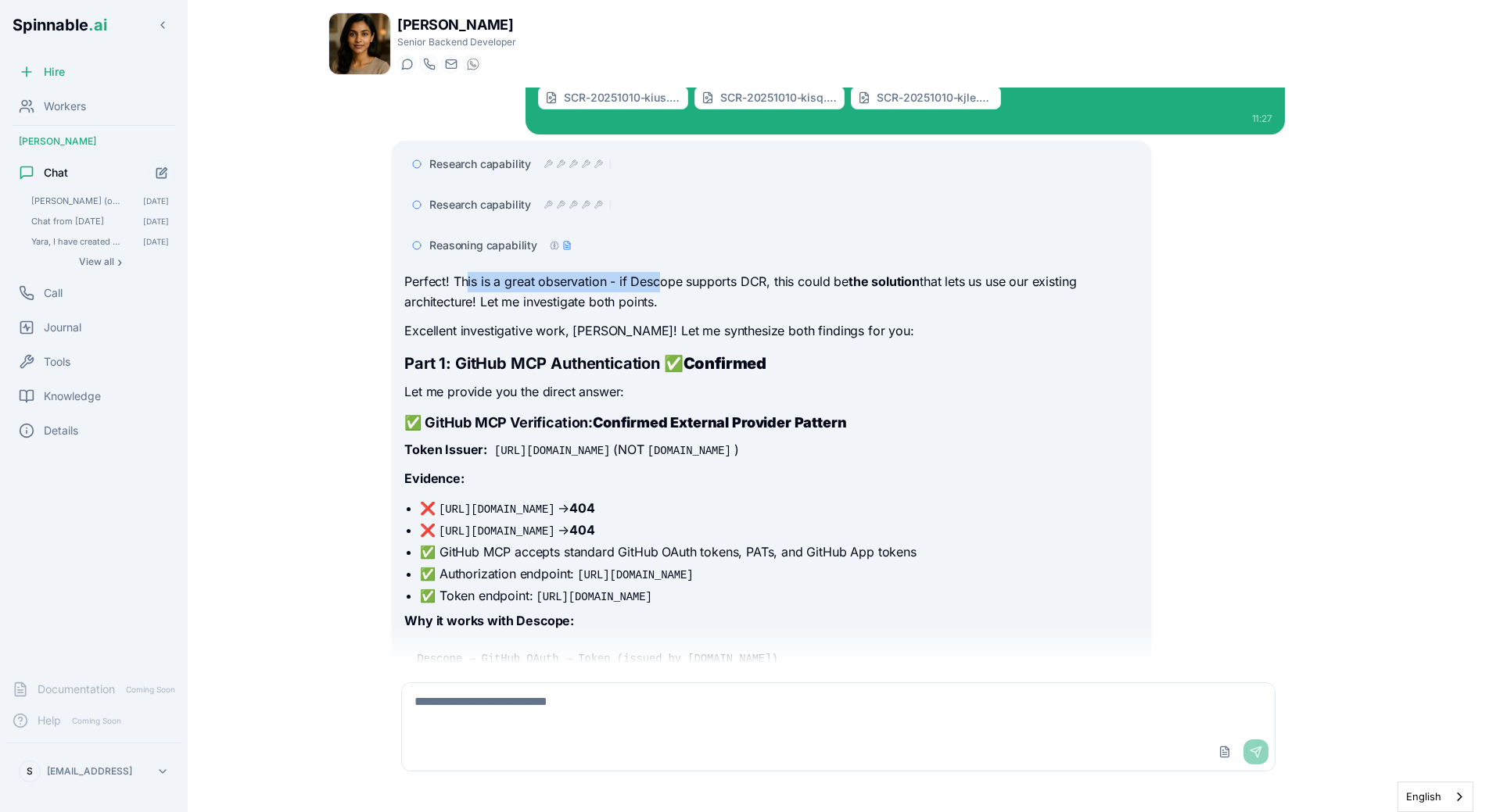
drag, startPoint x: 466, startPoint y: 278, endPoint x: 658, endPoint y: 279, distance: 192.0
click at [658, 279] on p "Perfect! This is a great observation - if Descope supports DCR, this could be t…" at bounding box center [771, 292] width 733 height 40
drag, startPoint x: 619, startPoint y: 285, endPoint x: 687, endPoint y: 284, distance: 68.0
click at [687, 283] on p "Perfect! This is a great observation - if Descope supports DCR, this could be t…" at bounding box center [771, 292] width 733 height 40
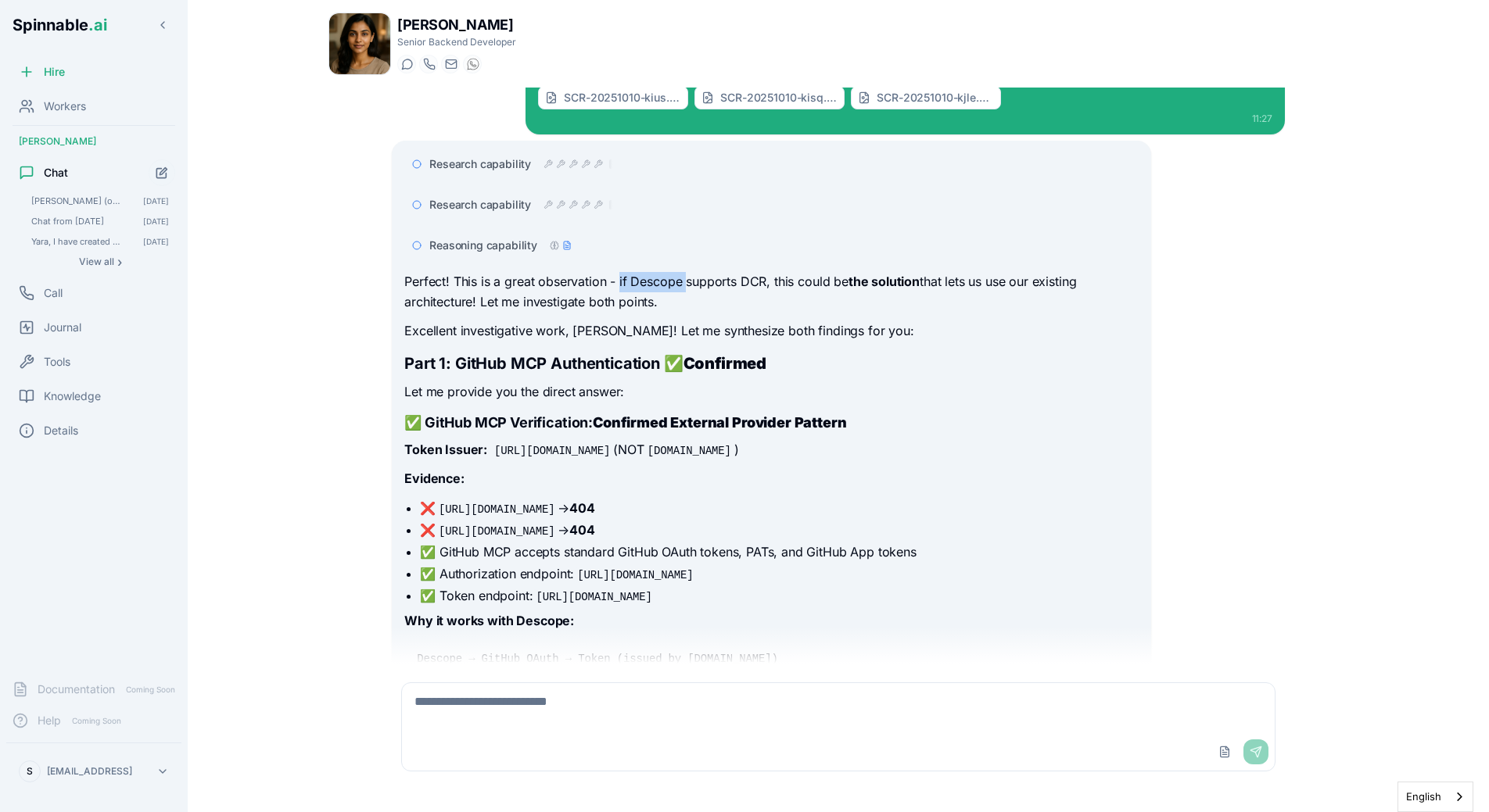
click at [687, 284] on p "Perfect! This is a great observation - if Descope supports DCR, this could be t…" at bounding box center [771, 292] width 733 height 40
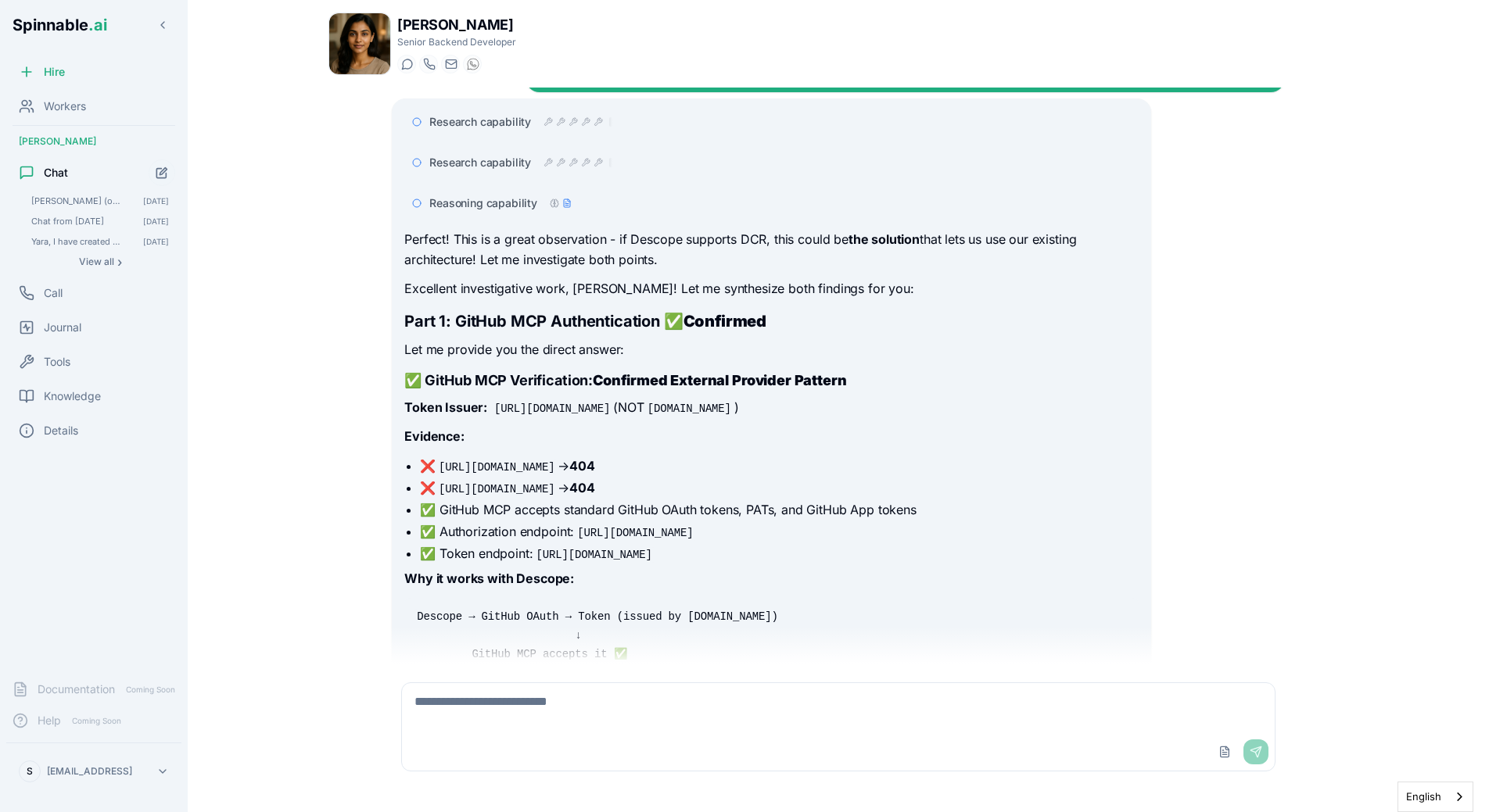
scroll to position [4228, 0]
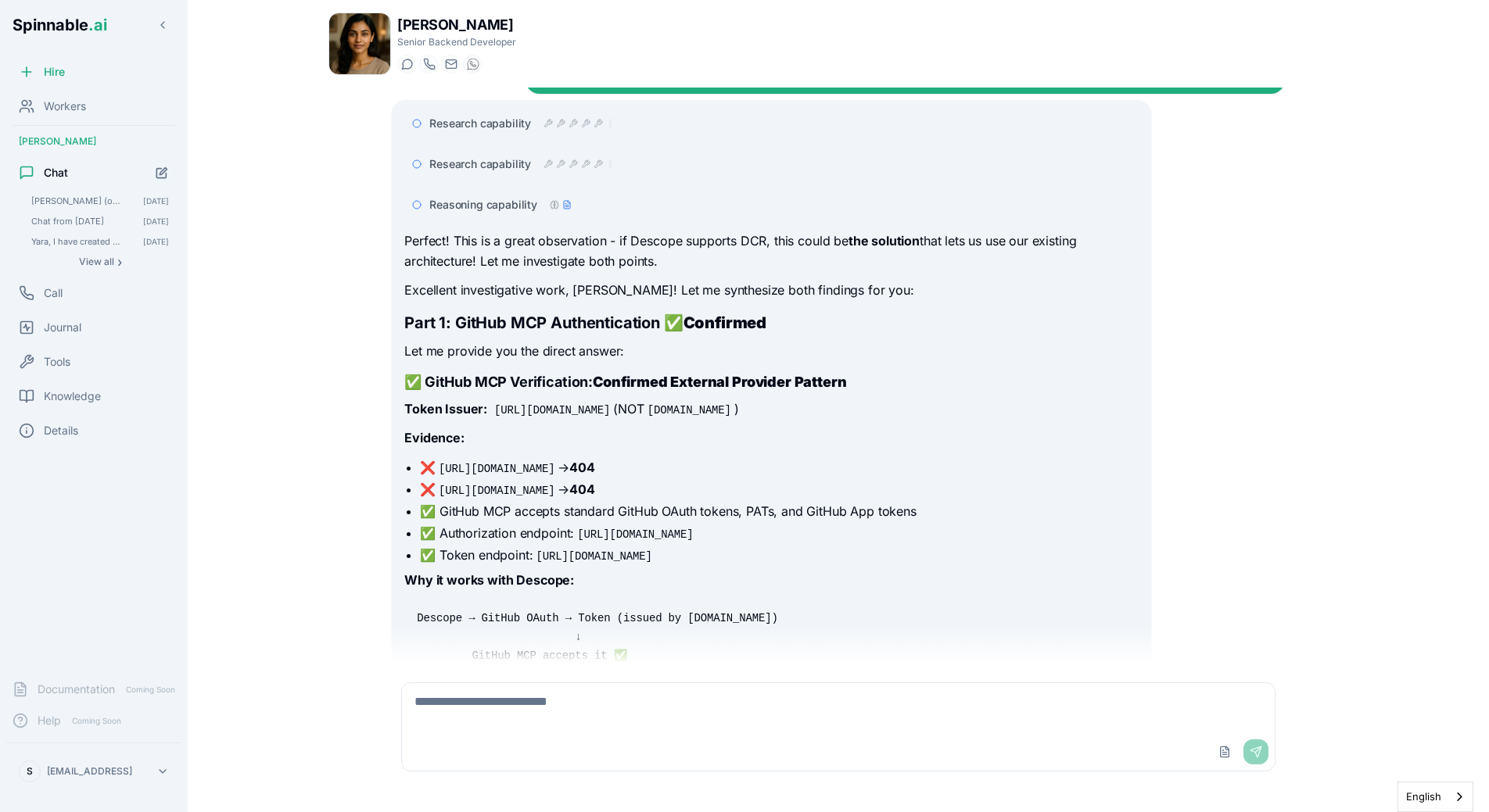
click at [622, 240] on p "Perfect! This is a great observation - if Descope supports DCR, this could be t…" at bounding box center [771, 251] width 733 height 40
click at [639, 240] on p "Perfect! This is a great observation - if Descope supports DCR, this could be t…" at bounding box center [771, 251] width 733 height 40
click at [693, 243] on p "Perfect! This is a great observation - if Descope supports DCR, this could be t…" at bounding box center [771, 251] width 733 height 40
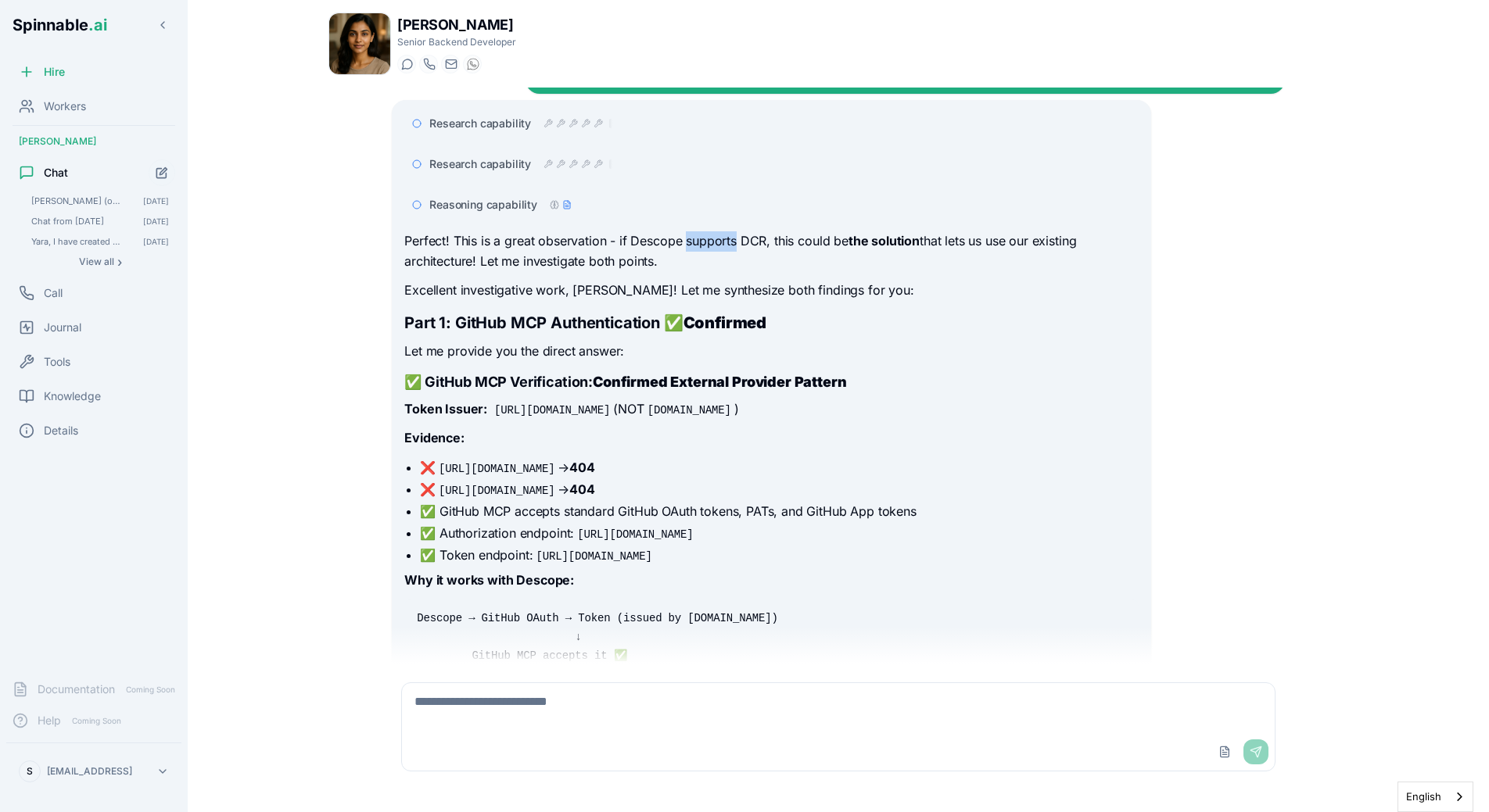
click at [693, 243] on p "Perfect! This is a great observation - if Descope supports DCR, this could be t…" at bounding box center [771, 251] width 733 height 40
click at [769, 243] on p "Perfect! This is a great observation - if Descope supports DCR, this could be t…" at bounding box center [771, 251] width 733 height 40
click at [743, 243] on p "Perfect! This is a great observation - if Descope supports DCR, this could be t…" at bounding box center [771, 251] width 733 height 40
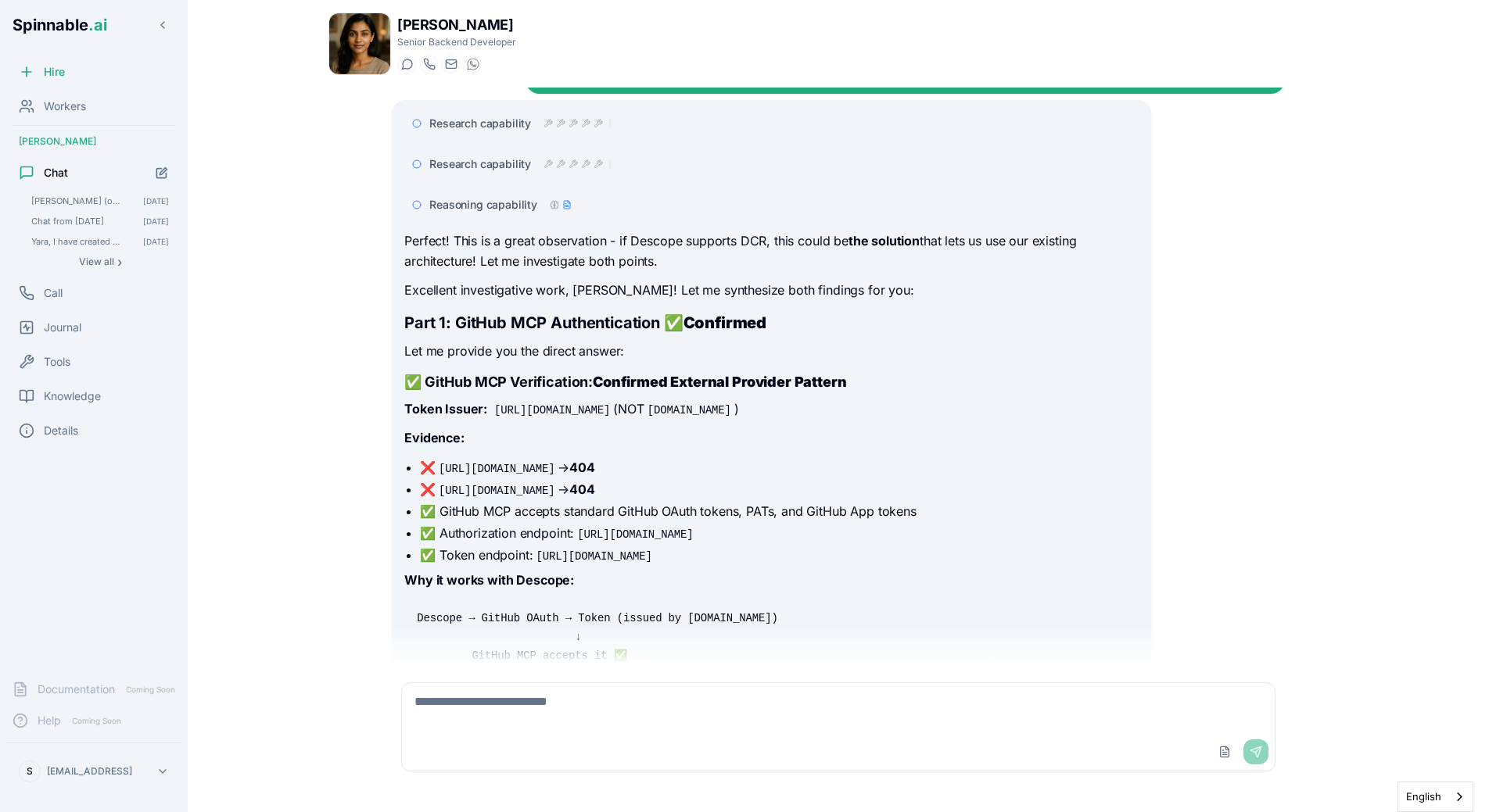
drag, startPoint x: 455, startPoint y: 242, endPoint x: 702, endPoint y: 258, distance: 247.5
click at [702, 258] on p "Perfect! This is a great observation - if Descope supports DCR, this could be t…" at bounding box center [771, 251] width 733 height 40
click at [444, 379] on h3 "✅ GitHub MCP Verification: Confirmed External Provider Pattern" at bounding box center [771, 382] width 733 height 22
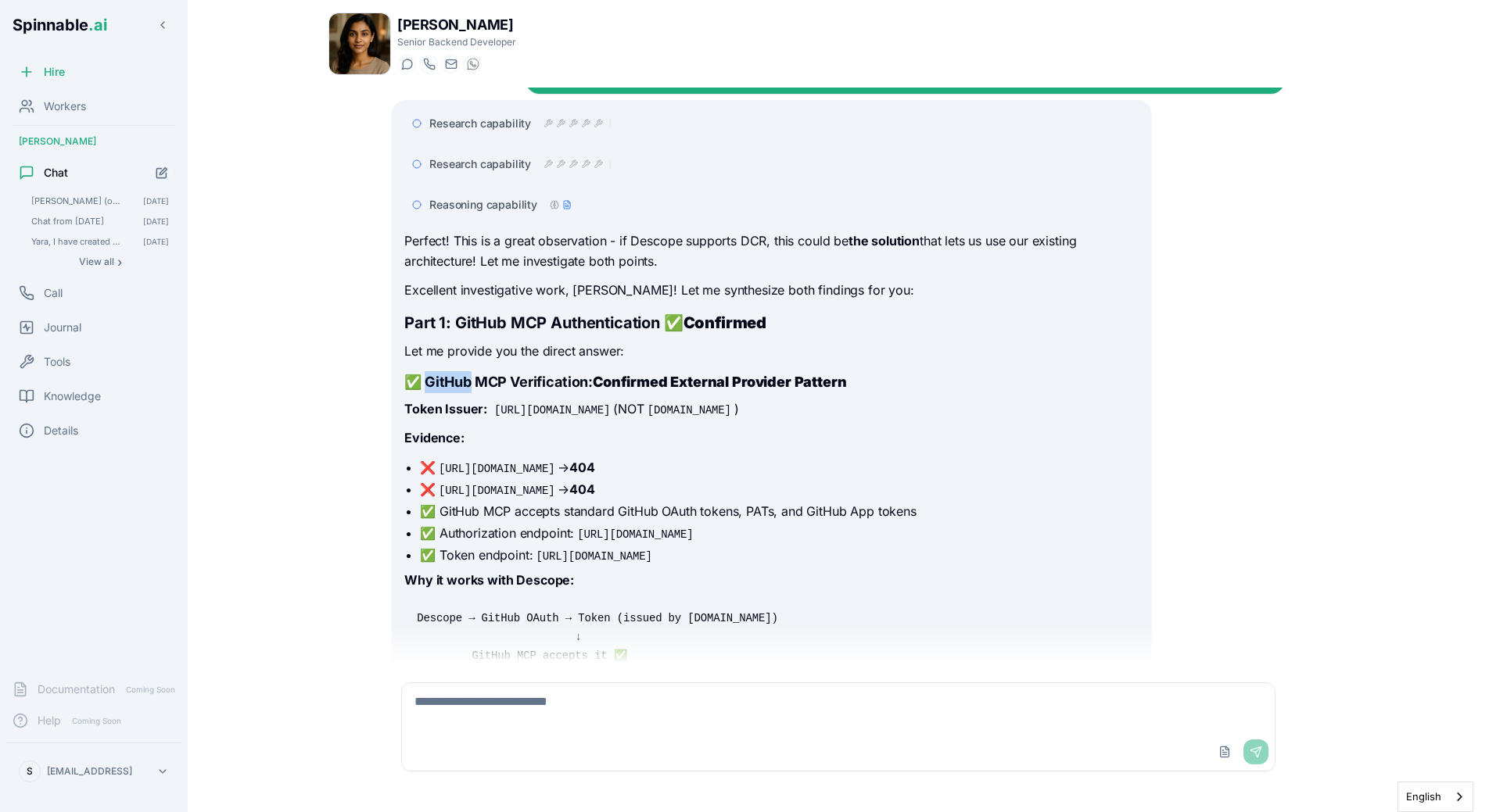
click at [445, 379] on h3 "✅ GitHub MCP Verification: Confirmed External Provider Pattern" at bounding box center [771, 382] width 733 height 22
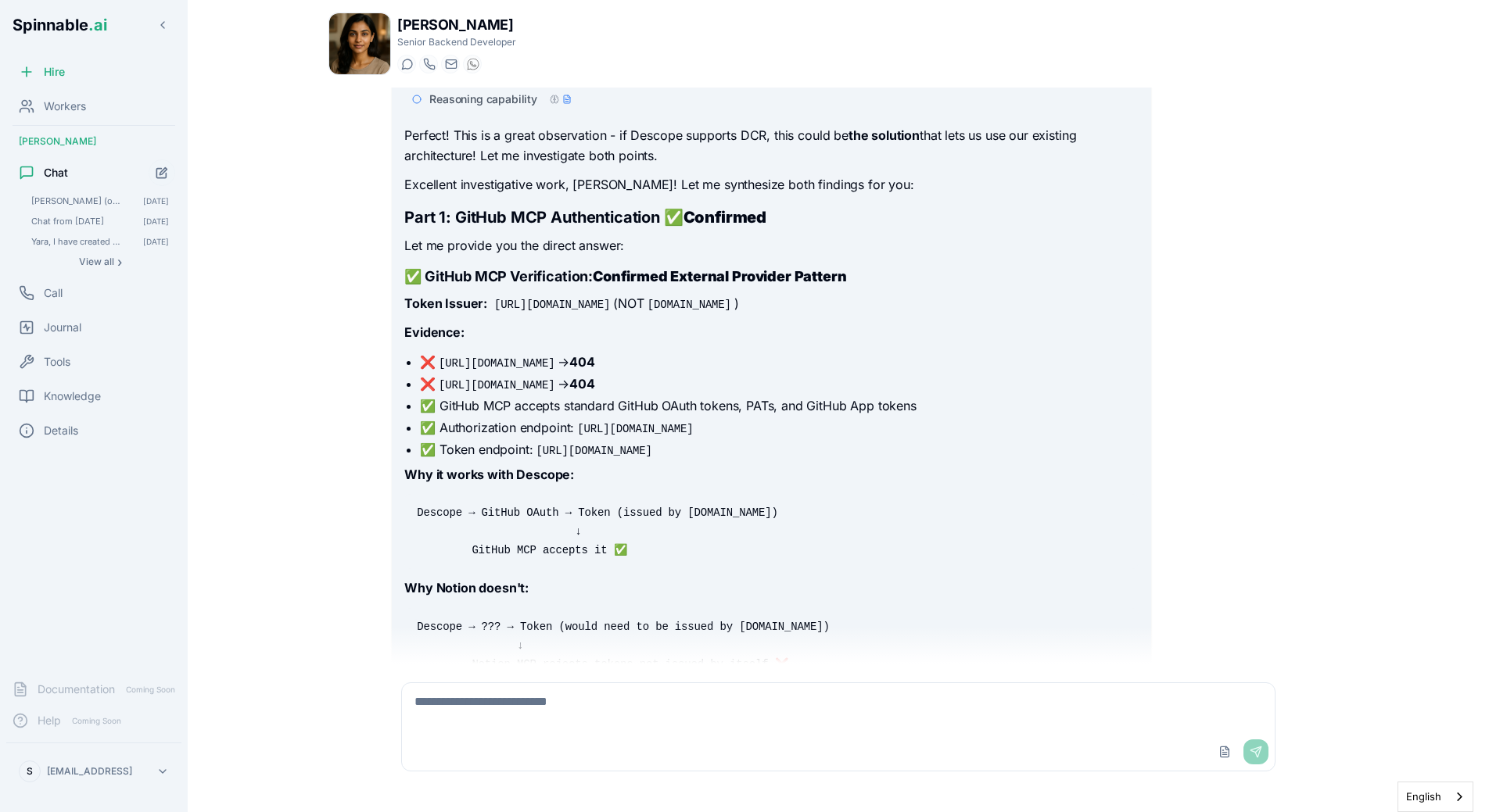
scroll to position [4341, 0]
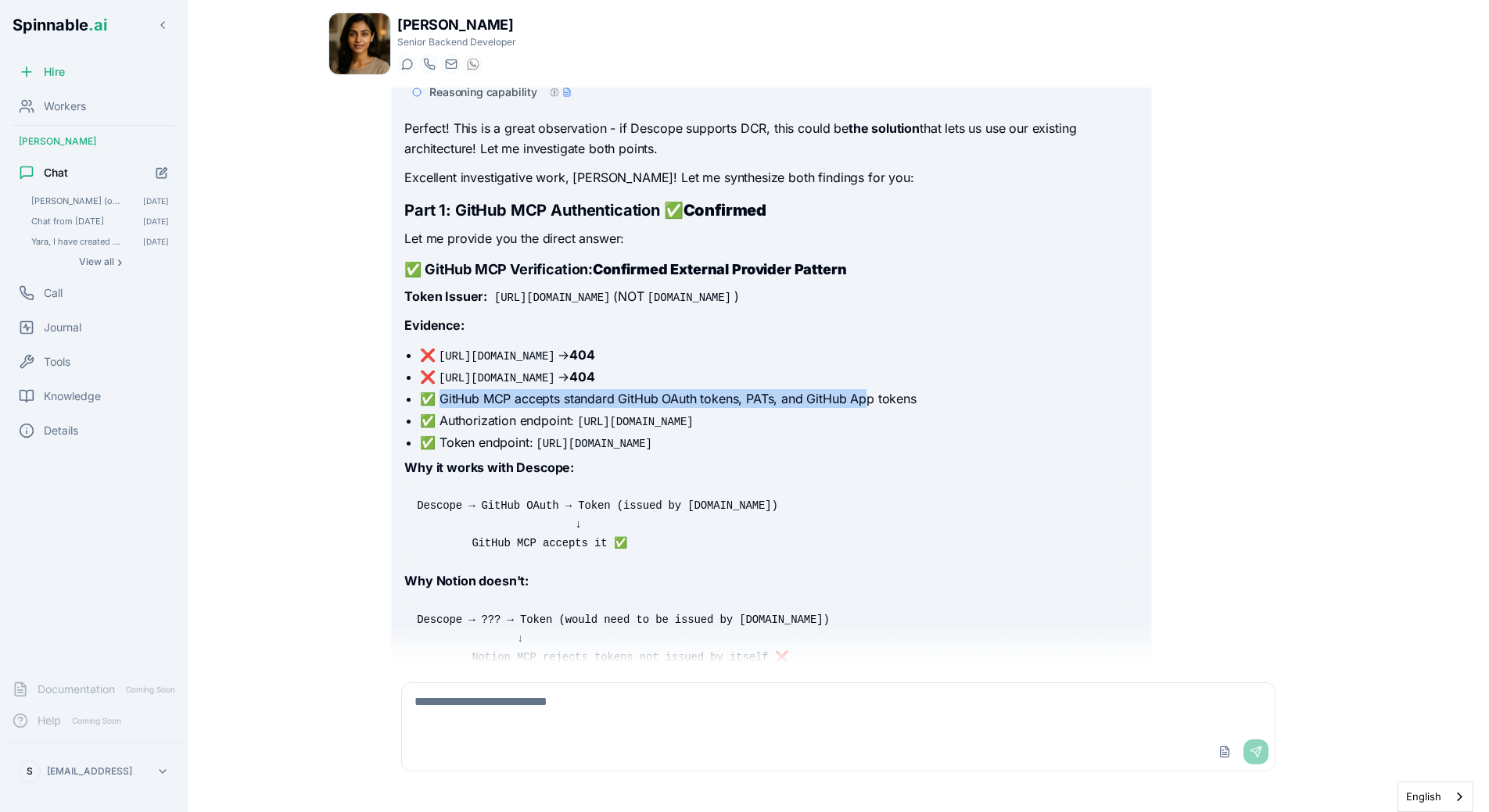
drag, startPoint x: 439, startPoint y: 398, endPoint x: 867, endPoint y: 389, distance: 428.1
click at [867, 389] on li "✅ GitHub MCP accepts standard GitHub OAuth tokens, PATs, and GitHub App tokens" at bounding box center [778, 399] width 717 height 19
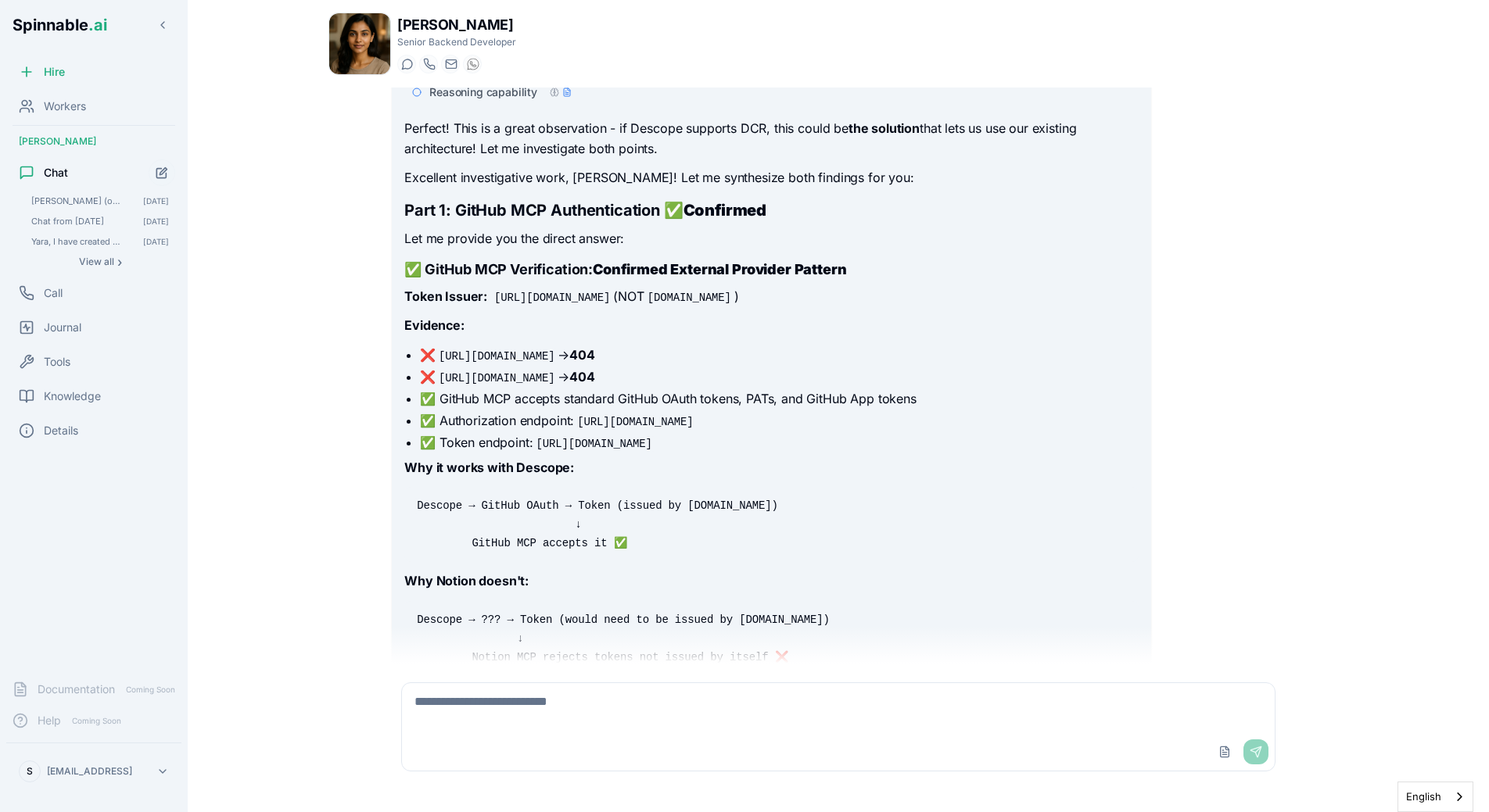
click at [867, 389] on li "✅ GitHub MCP accepts standard GitHub OAuth tokens, PATs, and GitHub App tokens" at bounding box center [778, 399] width 717 height 19
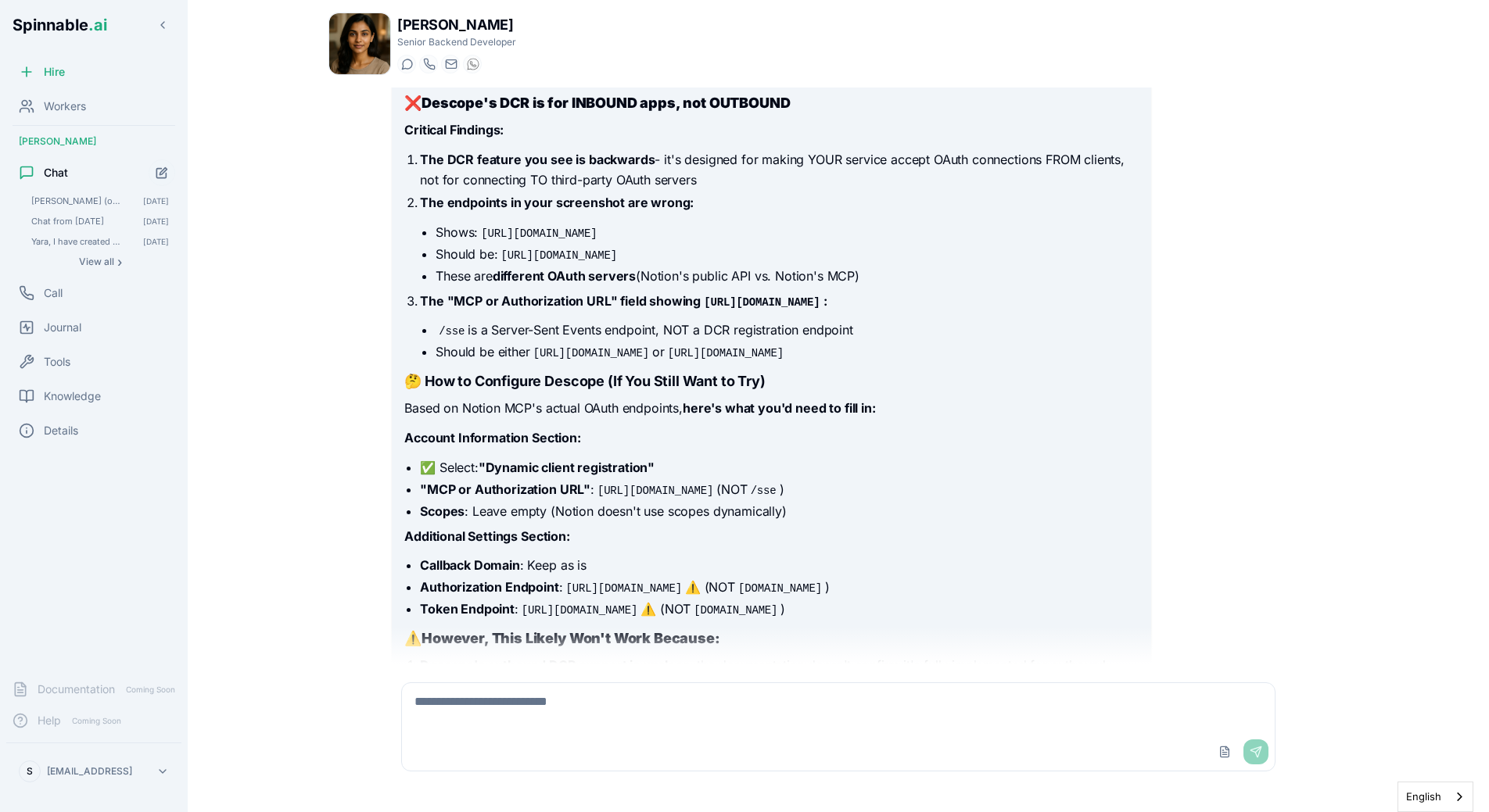
scroll to position [5016, 0]
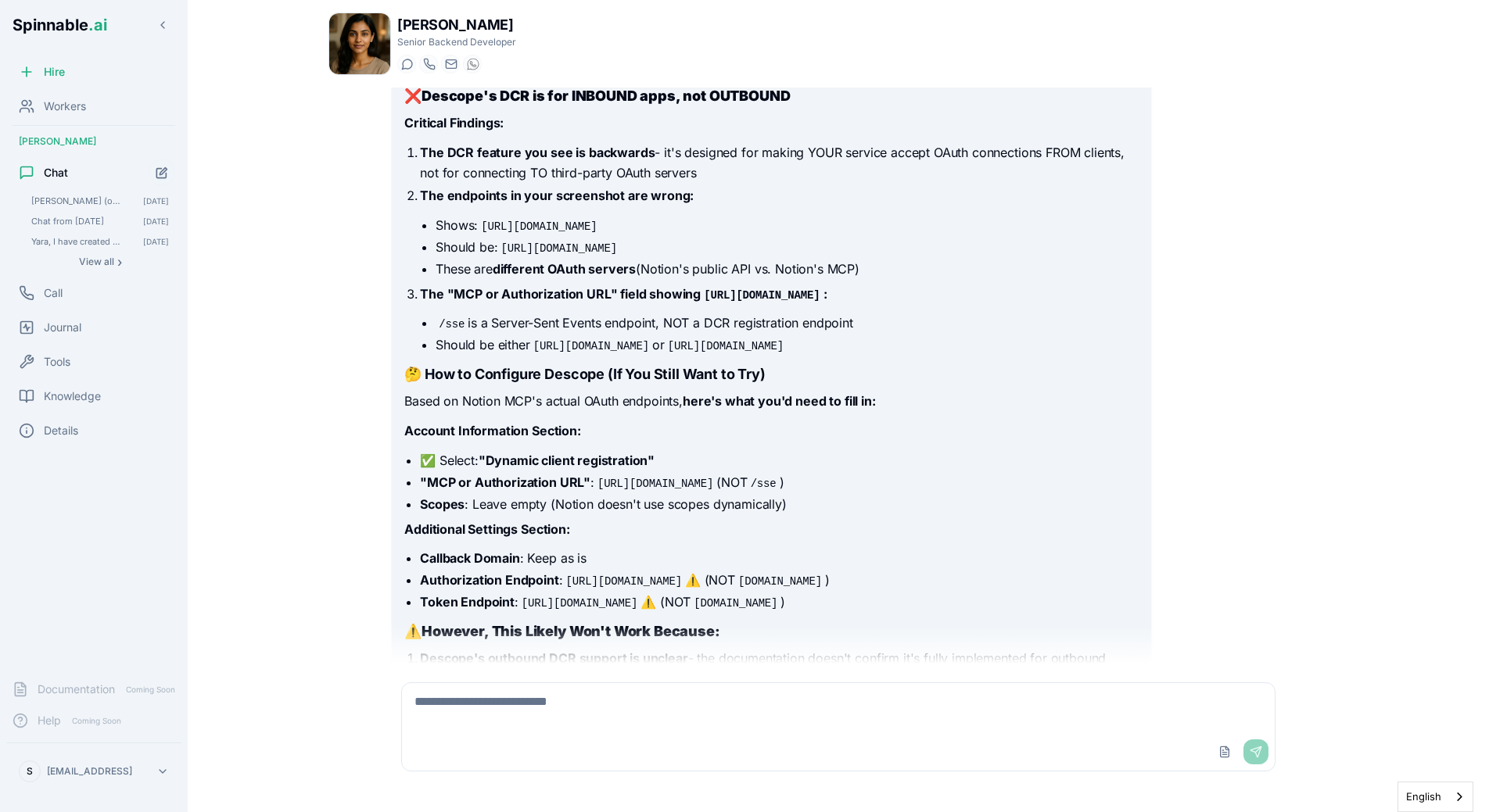
drag, startPoint x: 600, startPoint y: 482, endPoint x: 738, endPoint y: 484, distance: 138.0
click at [717, 484] on code "[URL][DOMAIN_NAME]" at bounding box center [656, 484] width 122 height 16
copy code "[URL][DOMAIN_NAME]"
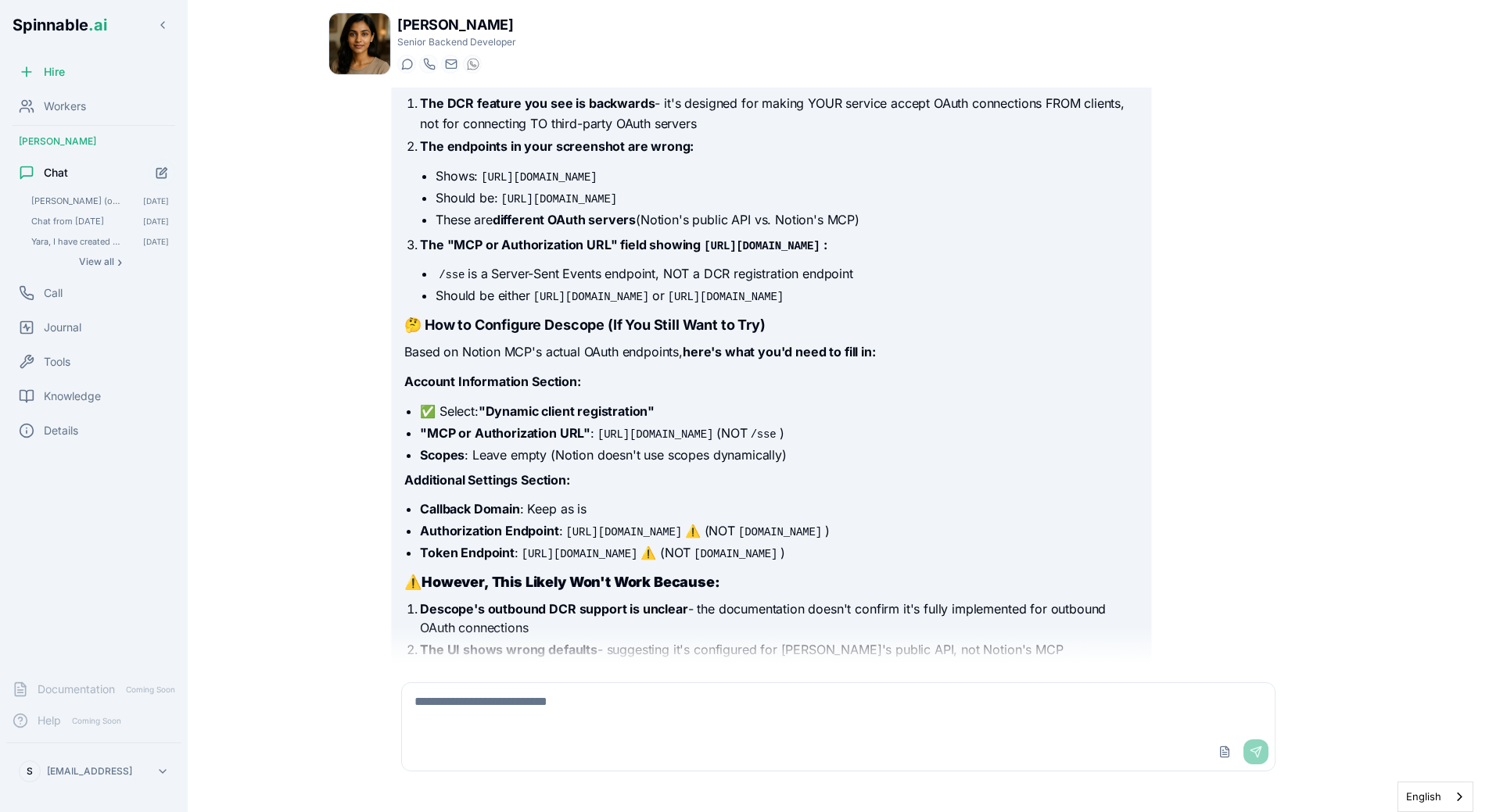
scroll to position [5065, 0]
click at [581, 512] on li "Callback Domain : Keep as is" at bounding box center [778, 508] width 717 height 19
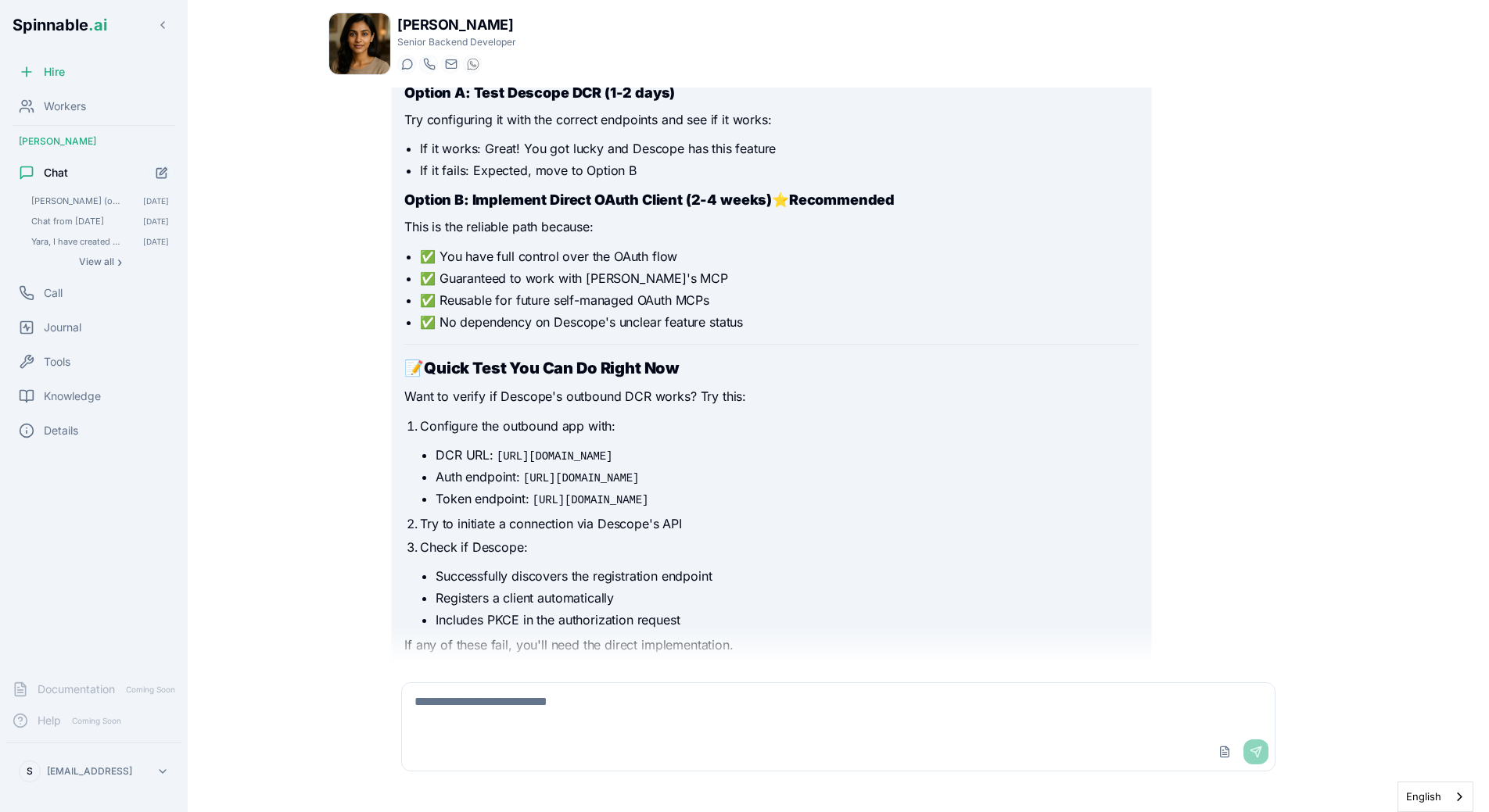
scroll to position [5775, 0]
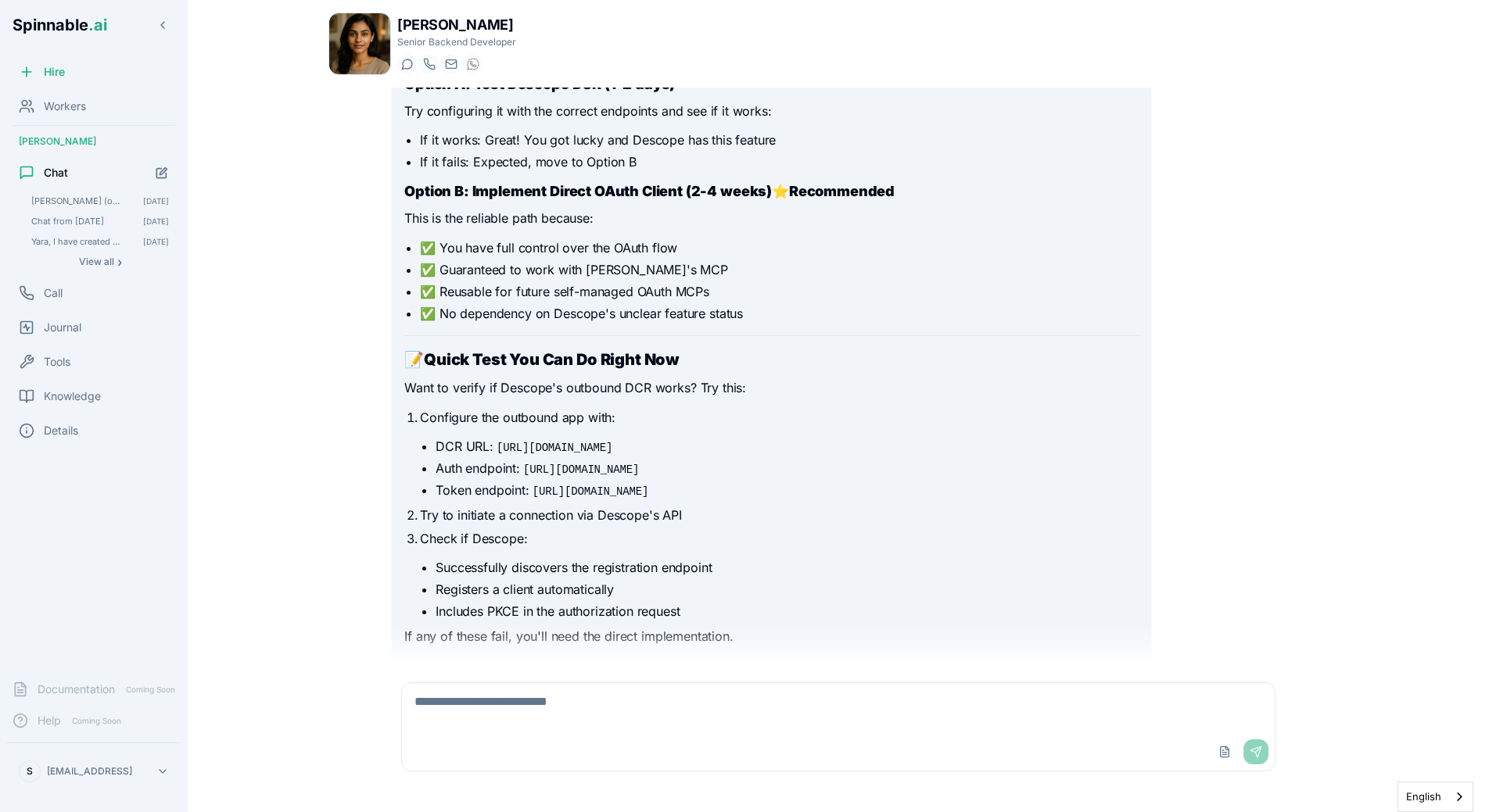
click at [540, 465] on code "[URL][DOMAIN_NAME]" at bounding box center [581, 470] width 122 height 16
click at [510, 465] on li "Auth endpoint: [URL][DOMAIN_NAME]" at bounding box center [786, 469] width 702 height 19
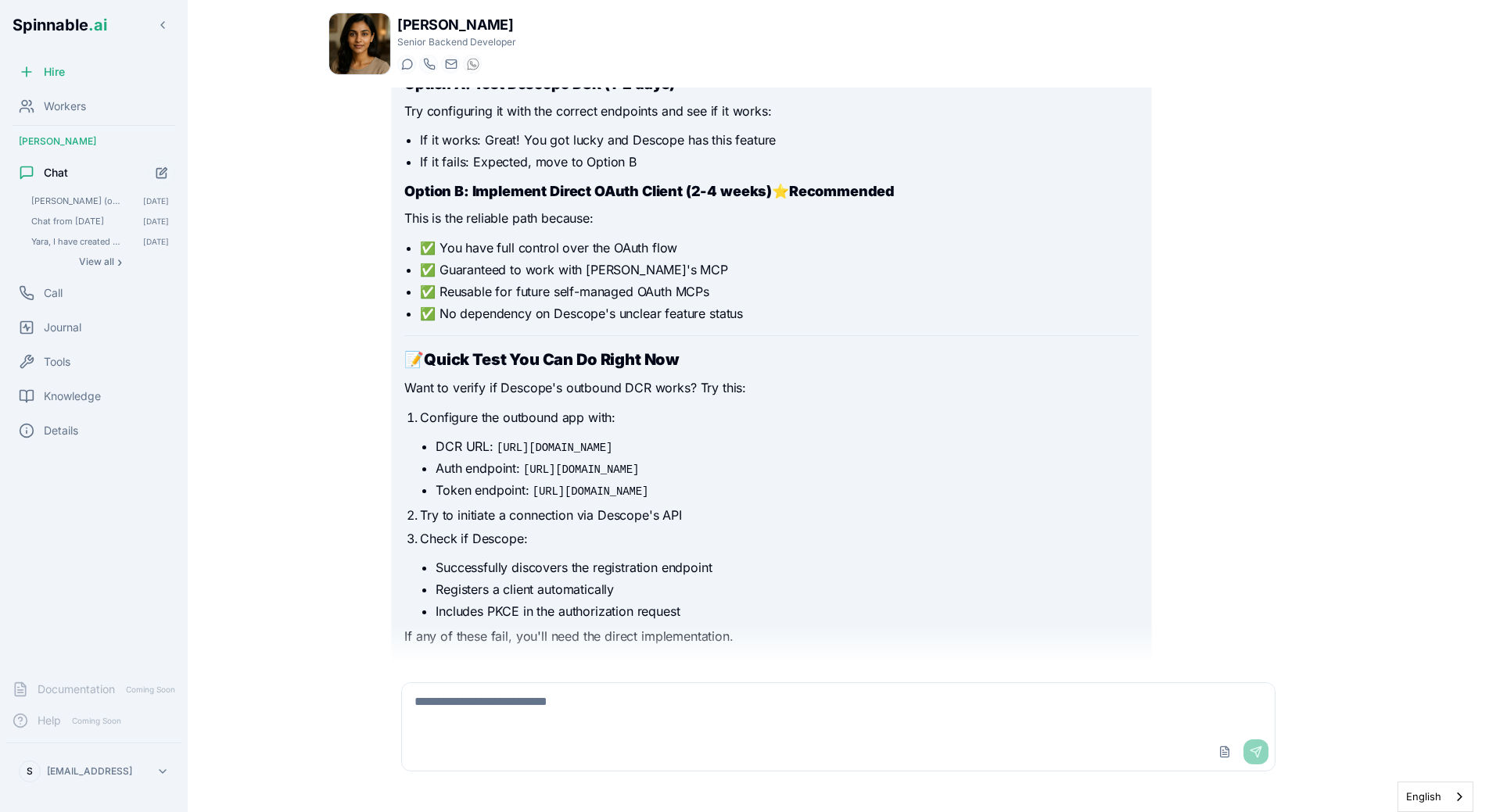
drag, startPoint x: 527, startPoint y: 472, endPoint x: 737, endPoint y: 472, distance: 210.0
click at [642, 472] on code "[URL][DOMAIN_NAME]" at bounding box center [581, 470] width 122 height 16
copy code "[URL][DOMAIN_NAME]"
click at [541, 717] on textarea at bounding box center [838, 707] width 873 height 50
type textarea "**********"
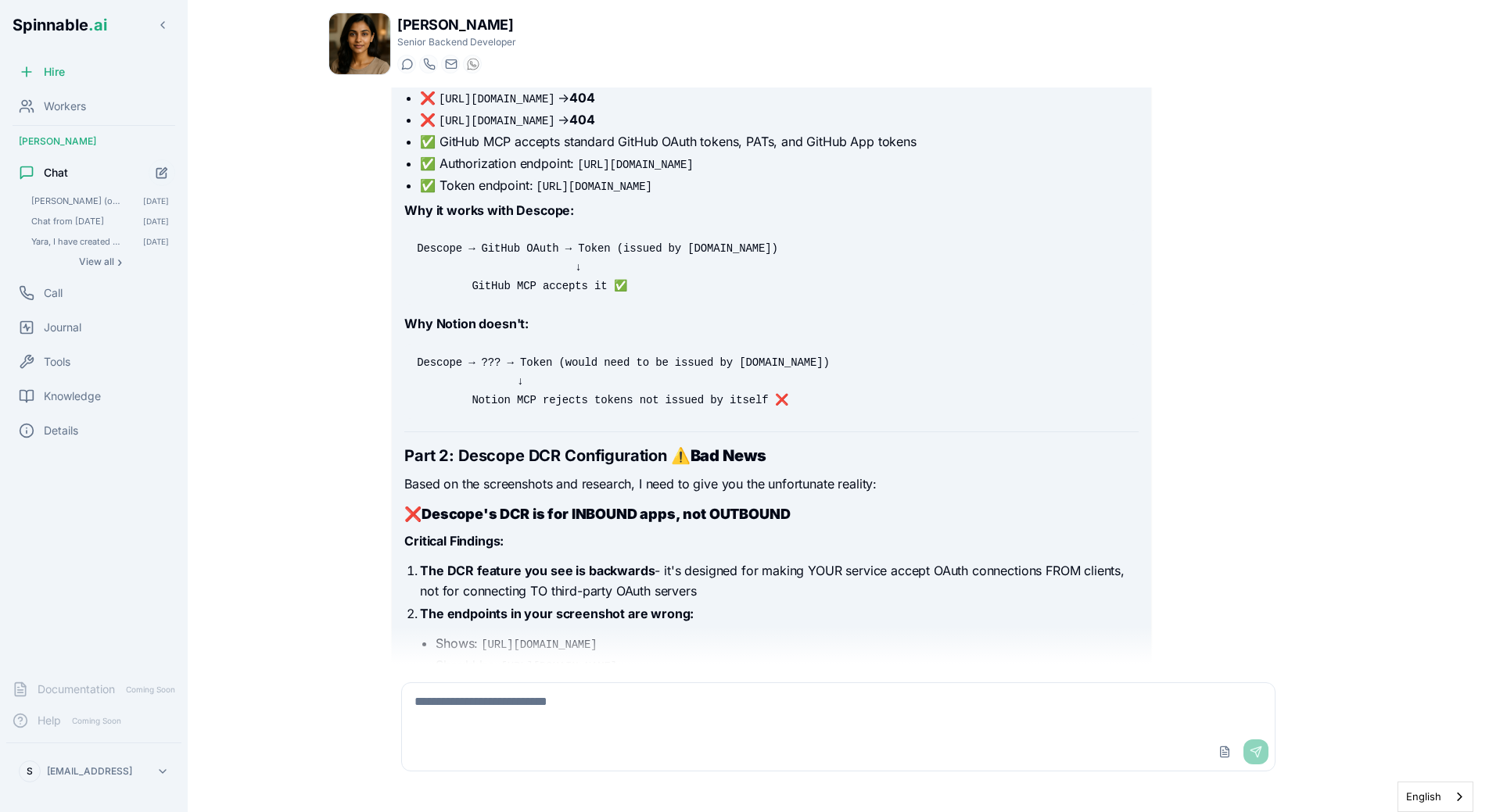
scroll to position [4672, 0]
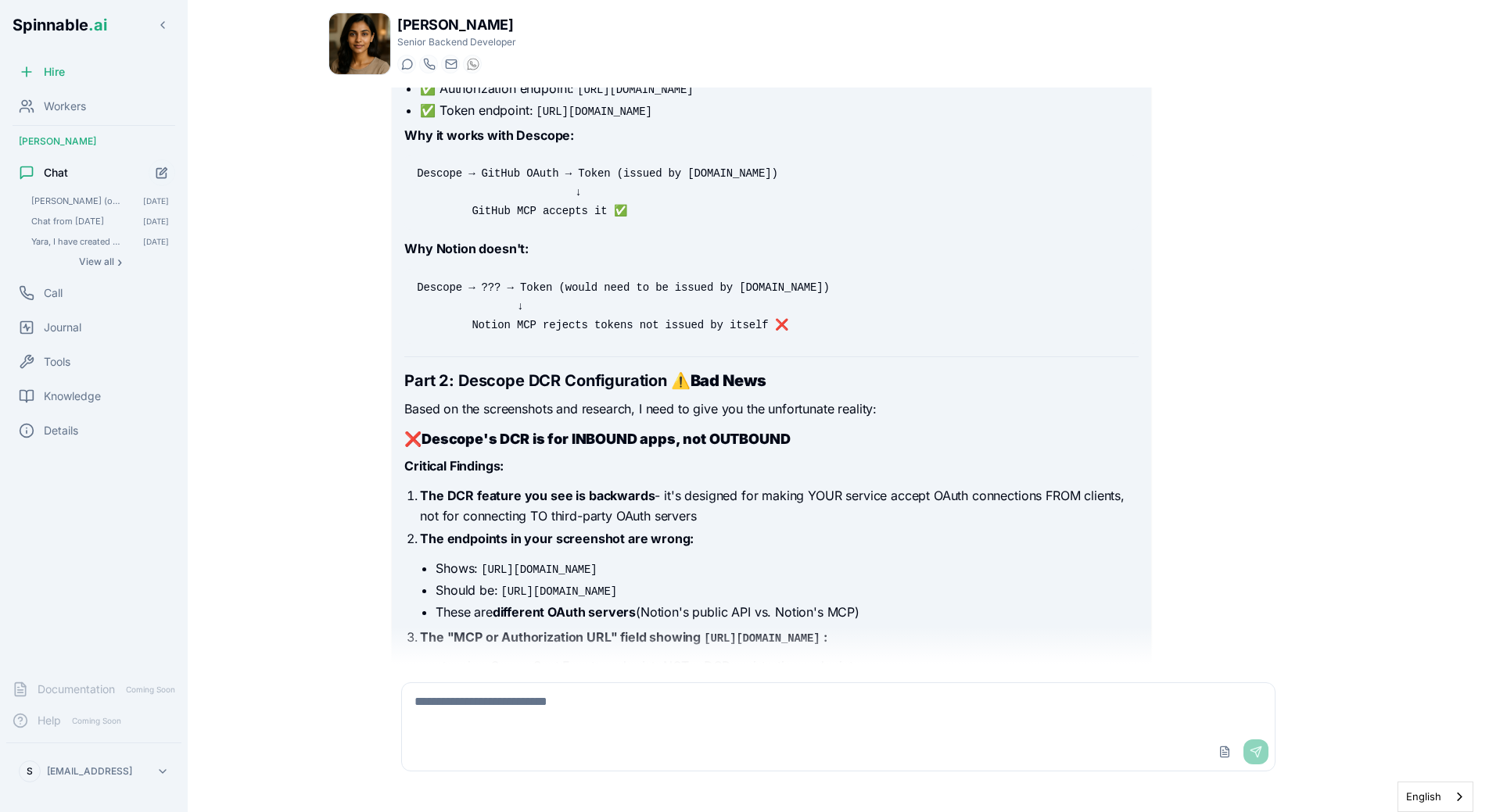
click at [521, 715] on textarea at bounding box center [838, 707] width 873 height 50
type textarea "**********"
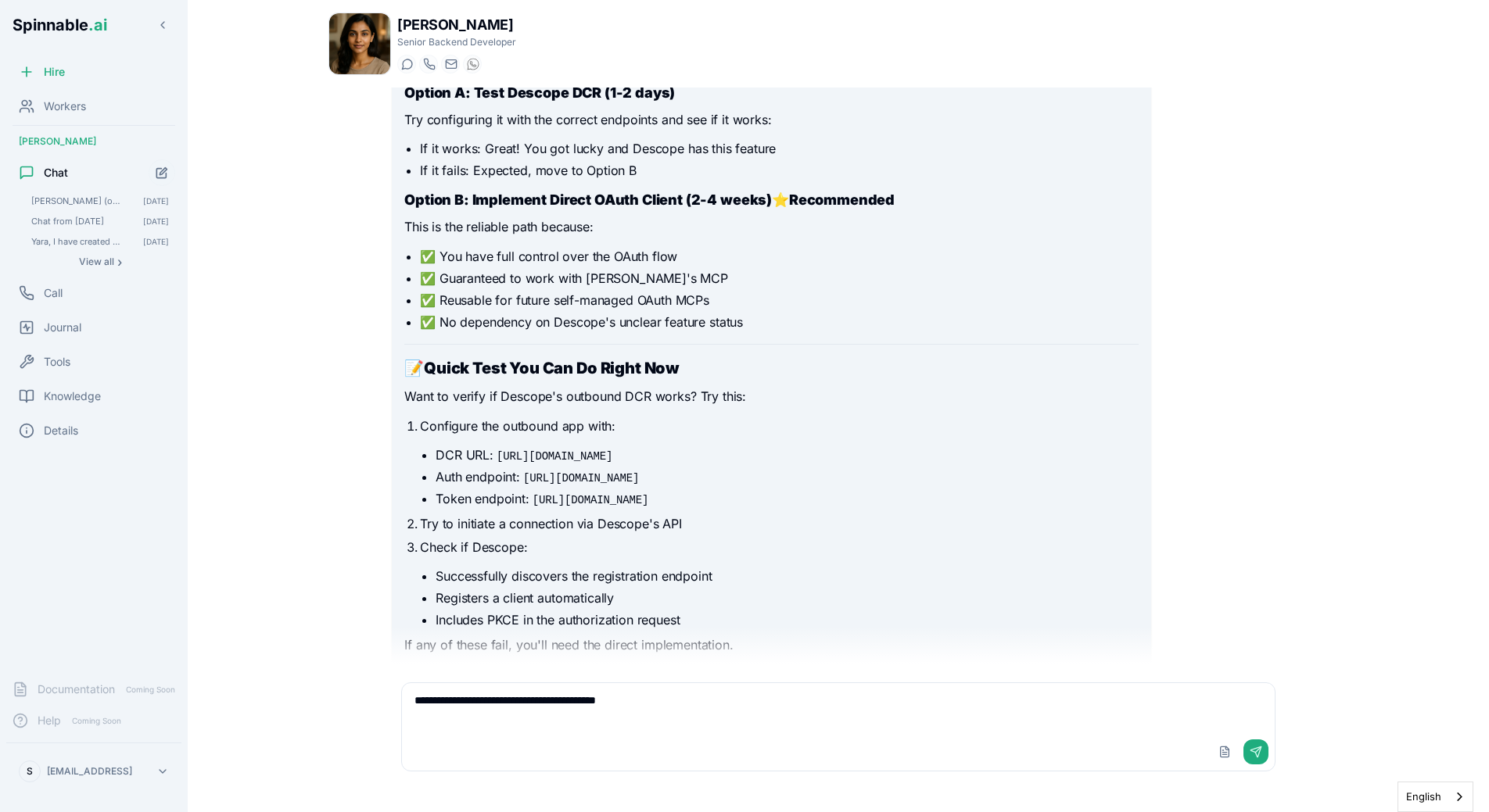
scroll to position [5972, 0]
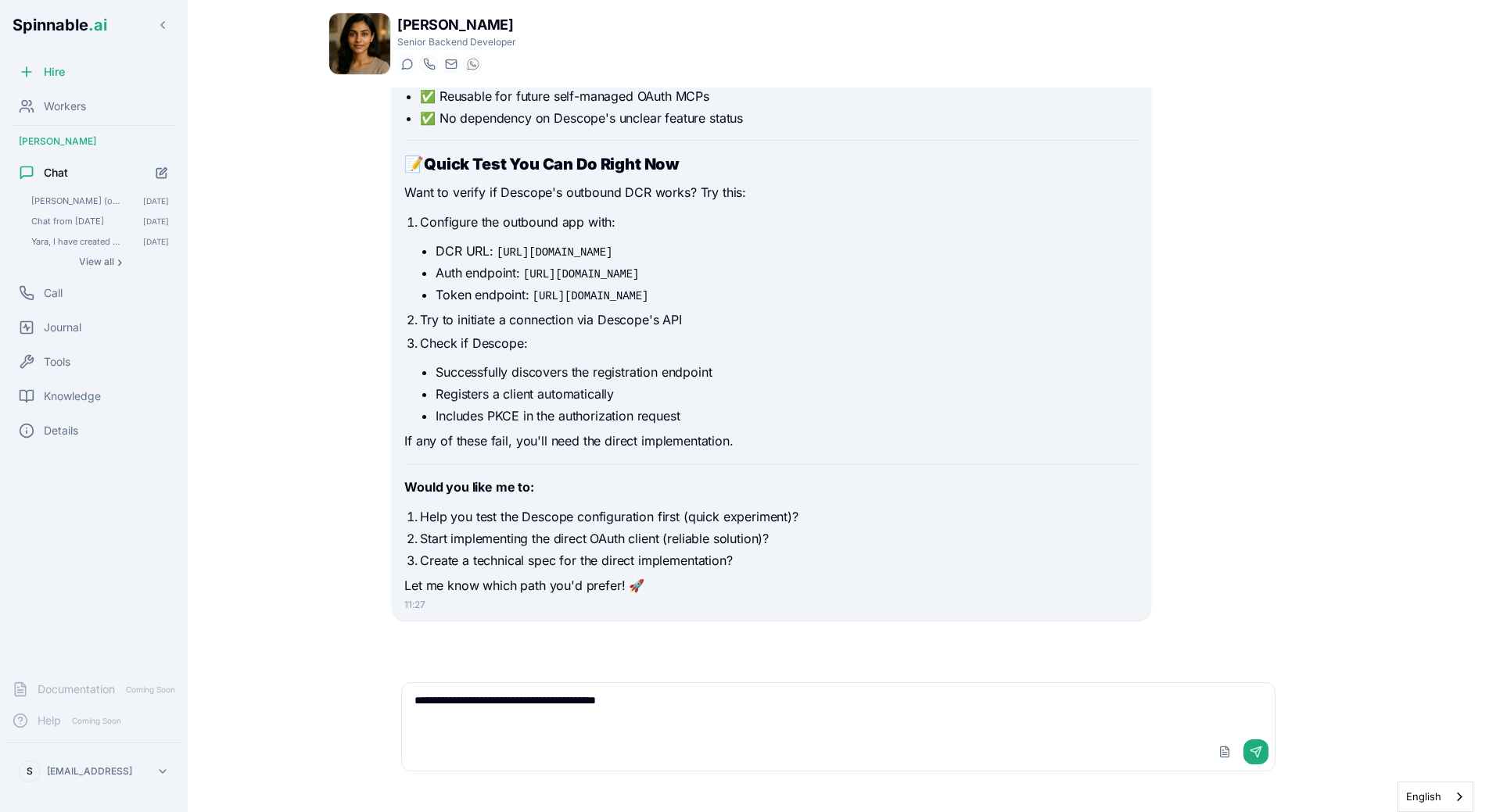
drag, startPoint x: 498, startPoint y: 252, endPoint x: 681, endPoint y: 252, distance: 183.0
click at [681, 252] on li "DCR URL: [URL][DOMAIN_NAME]" at bounding box center [786, 251] width 702 height 19
copy code "[URL][DOMAIN_NAME]"
click at [423, 289] on ul "DCR URL: [URL][DOMAIN_NAME] Auth endpoint: [URL][DOMAIN_NAME] Token endpoint: […" at bounding box center [778, 273] width 717 height 63
